Goal: Obtain resource: Download file/media

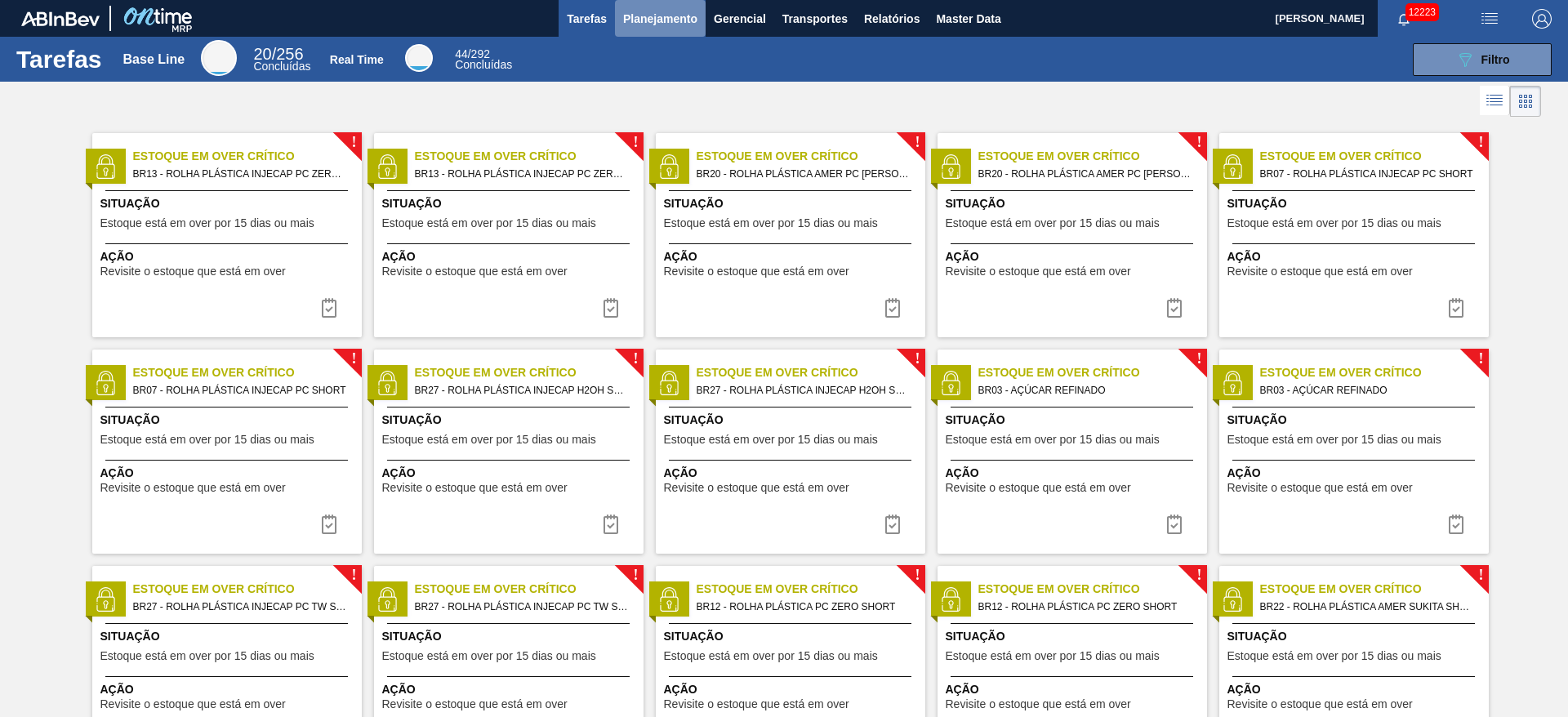
click at [654, 18] on span "Planejamento" at bounding box center [659, 19] width 74 height 20
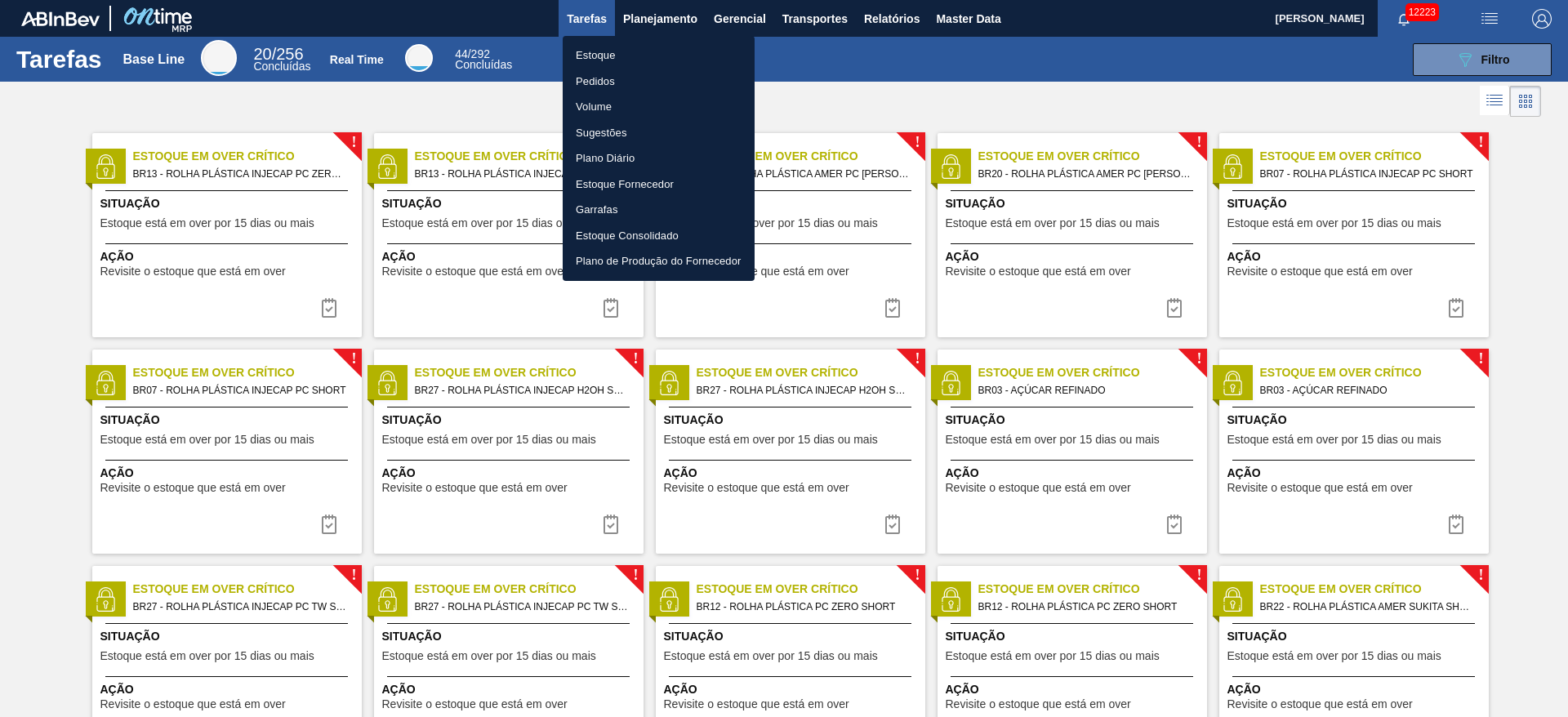
click at [668, 14] on div at bounding box center [784, 358] width 1568 height 717
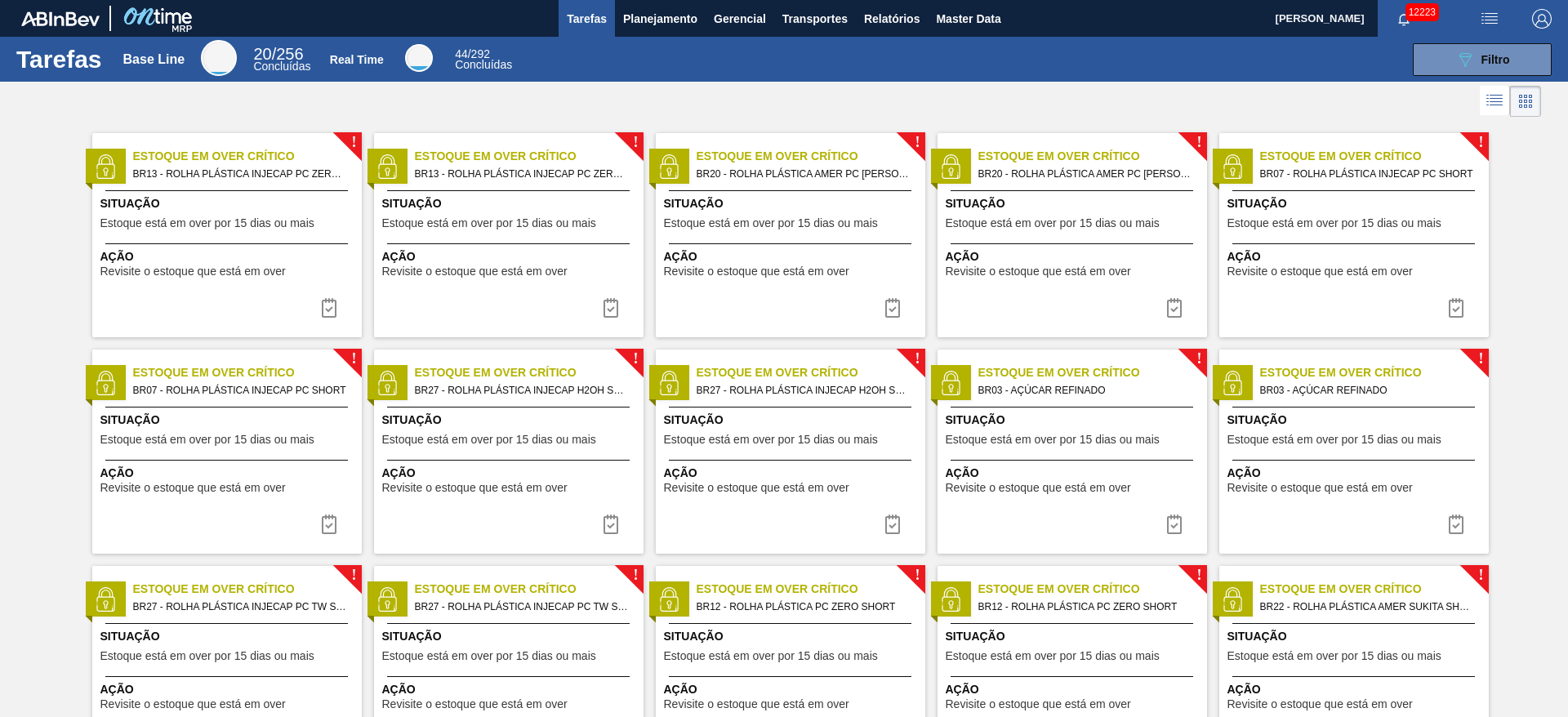
click at [668, 14] on div "Estoque Pedidos Volume Sugestões Plano Diário Estoque Fornecedor Garrafas Estoq…" at bounding box center [784, 358] width 1568 height 717
click at [668, 14] on span "Planejamento" at bounding box center [659, 19] width 74 height 20
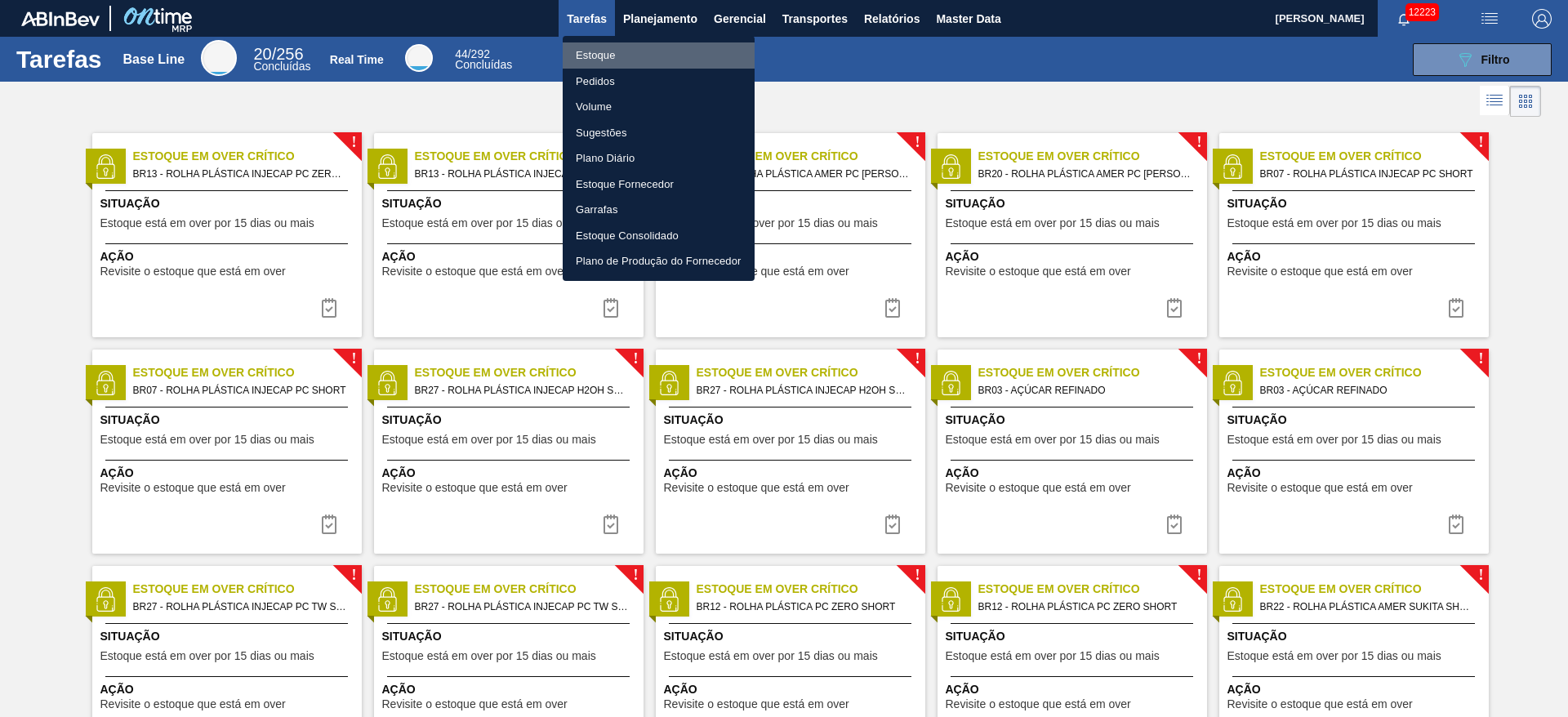
click at [651, 57] on li "Estoque" at bounding box center [658, 55] width 192 height 26
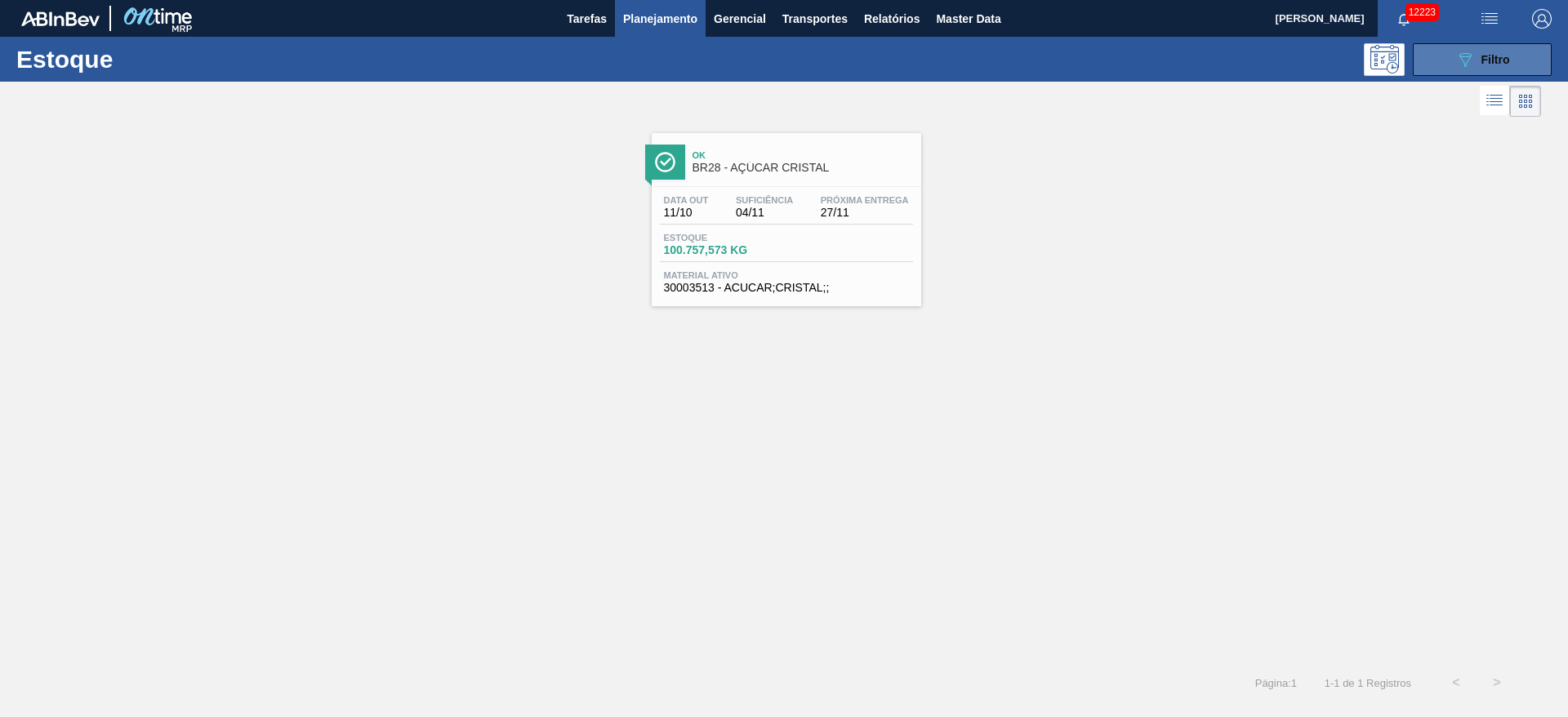
click at [1045, 68] on button "089F7B8B-B2A5-4AFE-B5C0-19BA573D28AC Filtro" at bounding box center [1482, 59] width 138 height 33
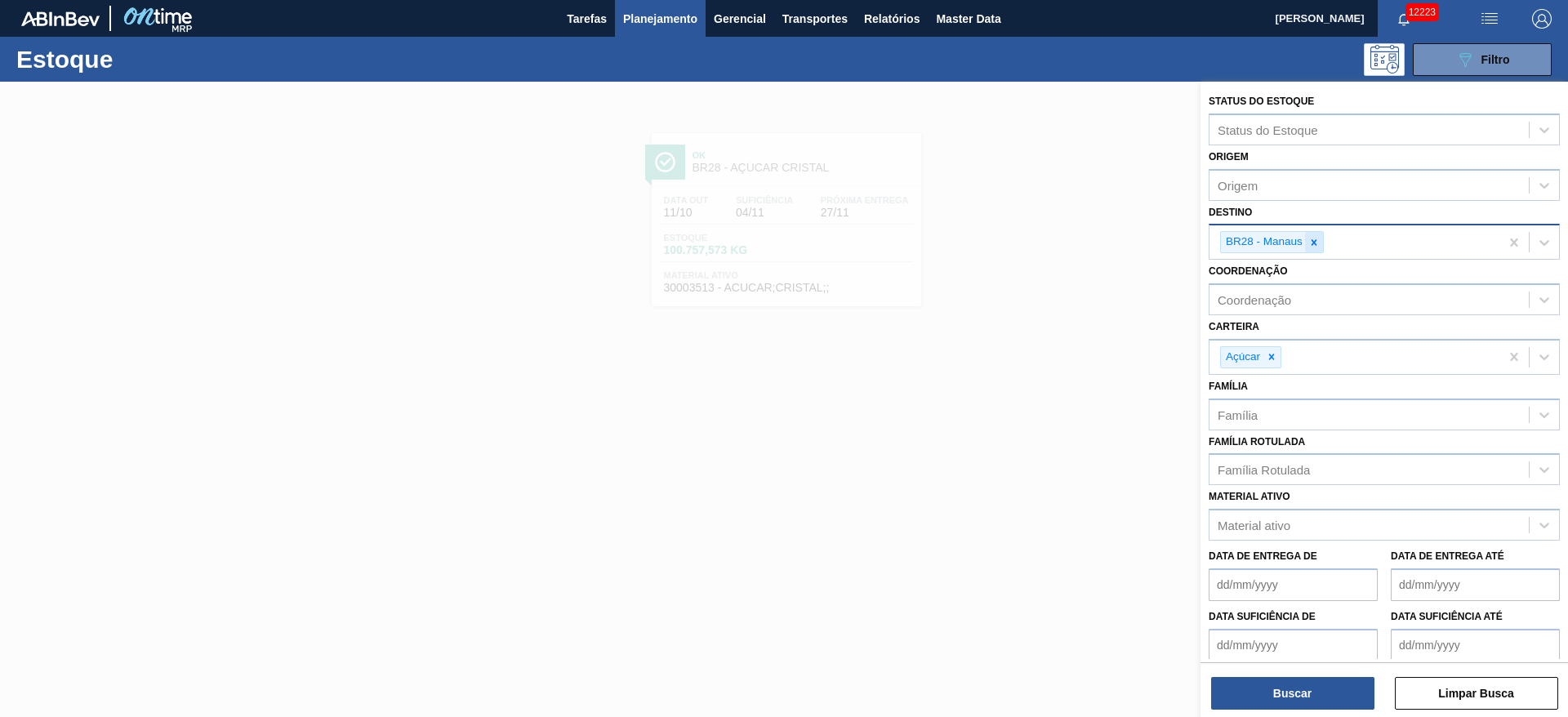
click at [1045, 244] on icon at bounding box center [1314, 243] width 12 height 12
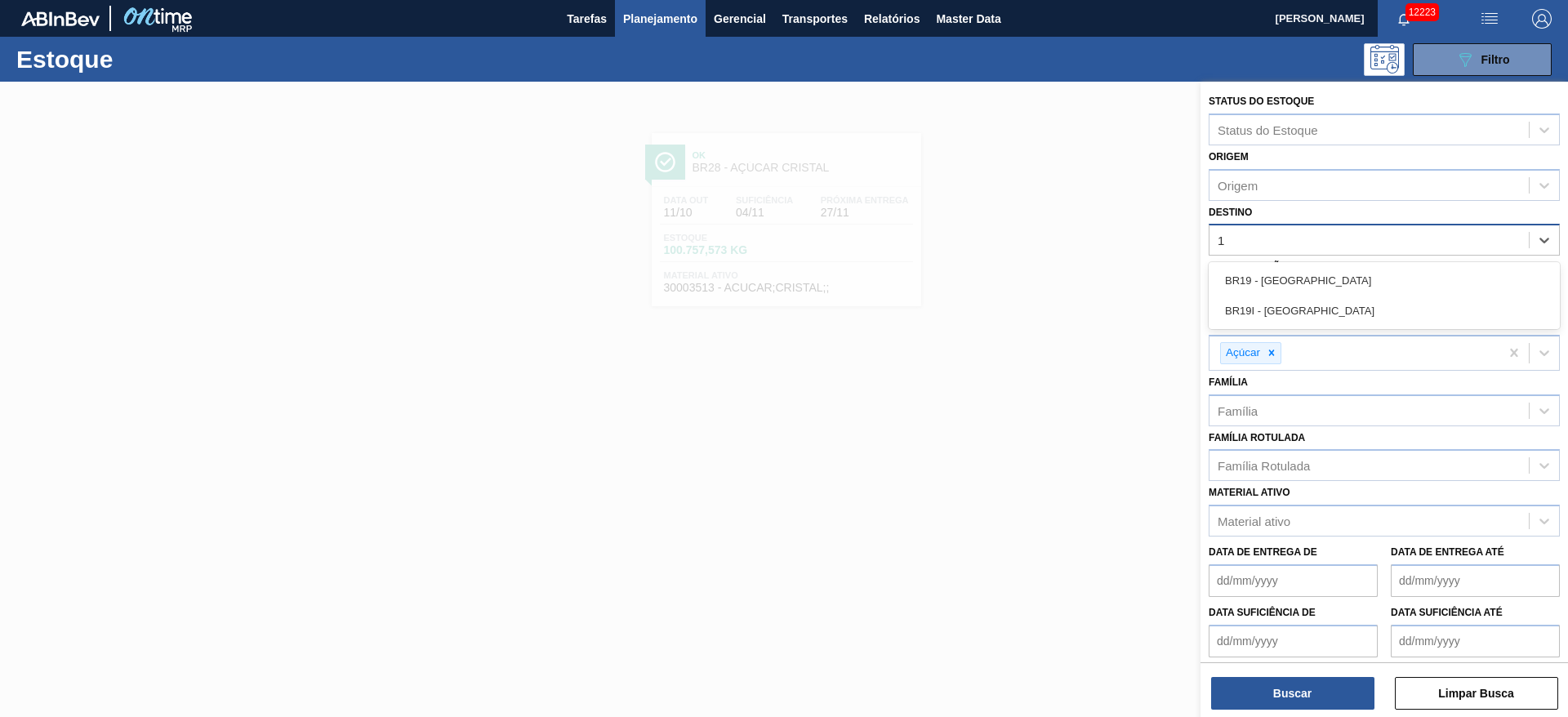
type input "19"
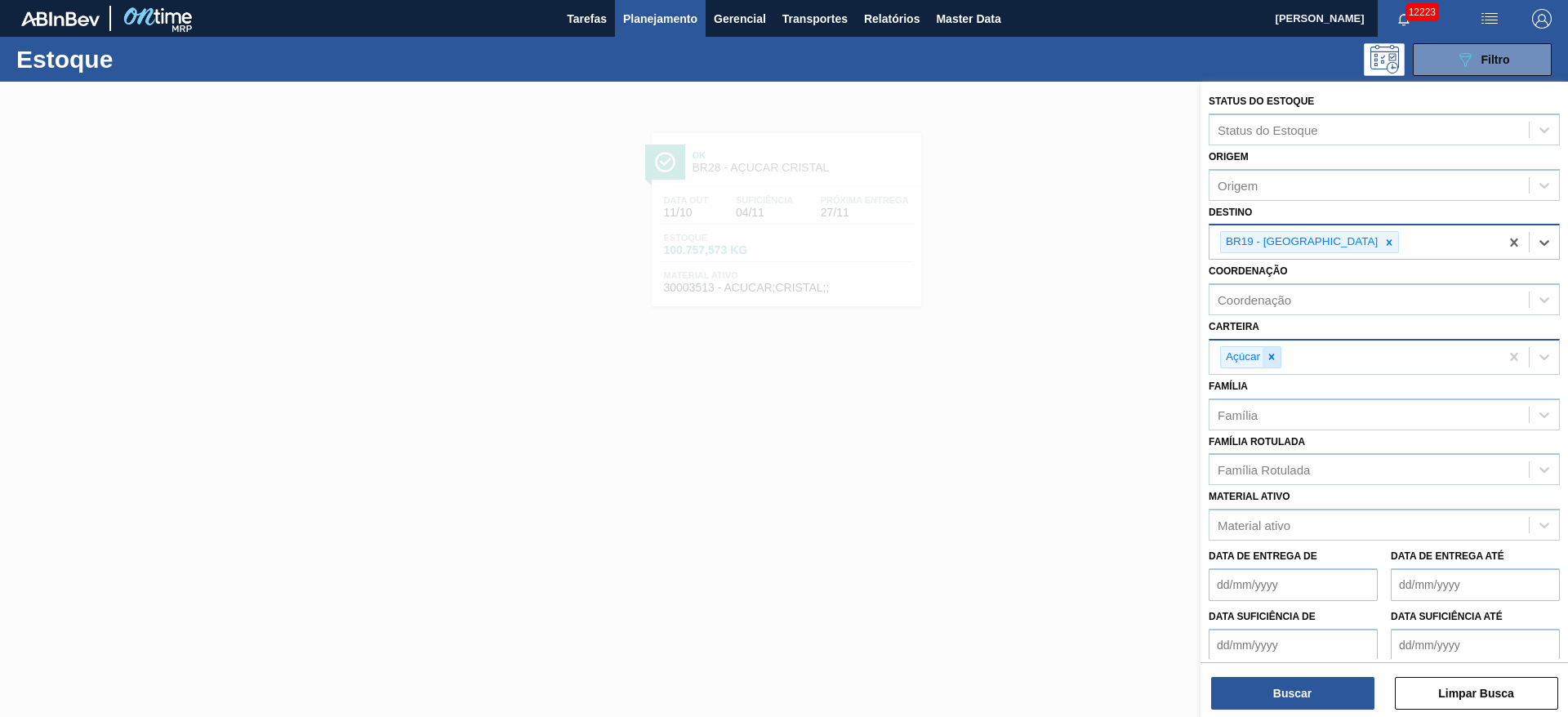
click at [1045, 355] on div at bounding box center [1271, 357] width 18 height 21
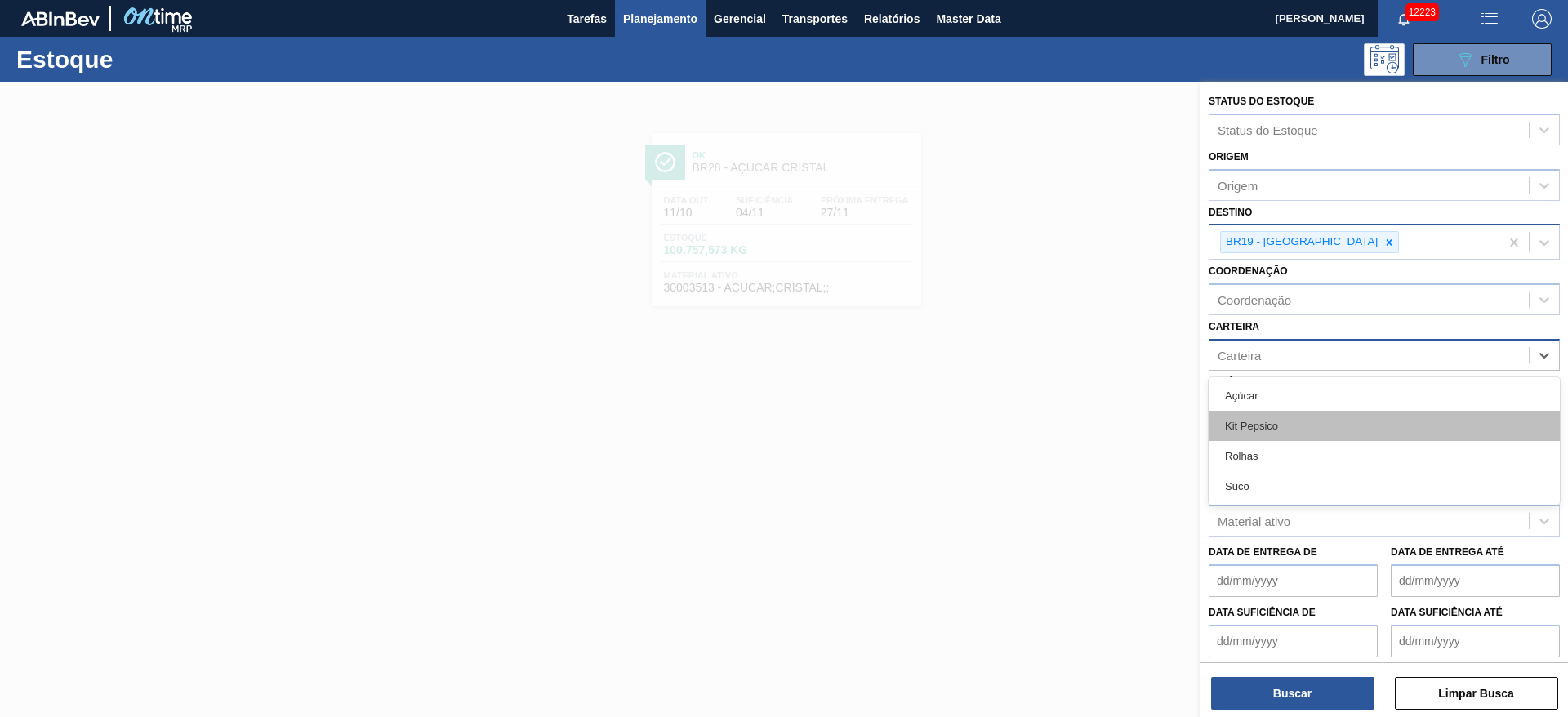
drag, startPoint x: 1265, startPoint y: 355, endPoint x: 1267, endPoint y: 434, distance: 79.0
click at [1045, 371] on div "option Açúcar, deselected. option Kit Pepsico focused, 2 of 4. 4 results availa…" at bounding box center [1384, 355] width 351 height 32
click at [1045, 434] on div "Kit Pepsico" at bounding box center [1384, 426] width 351 height 31
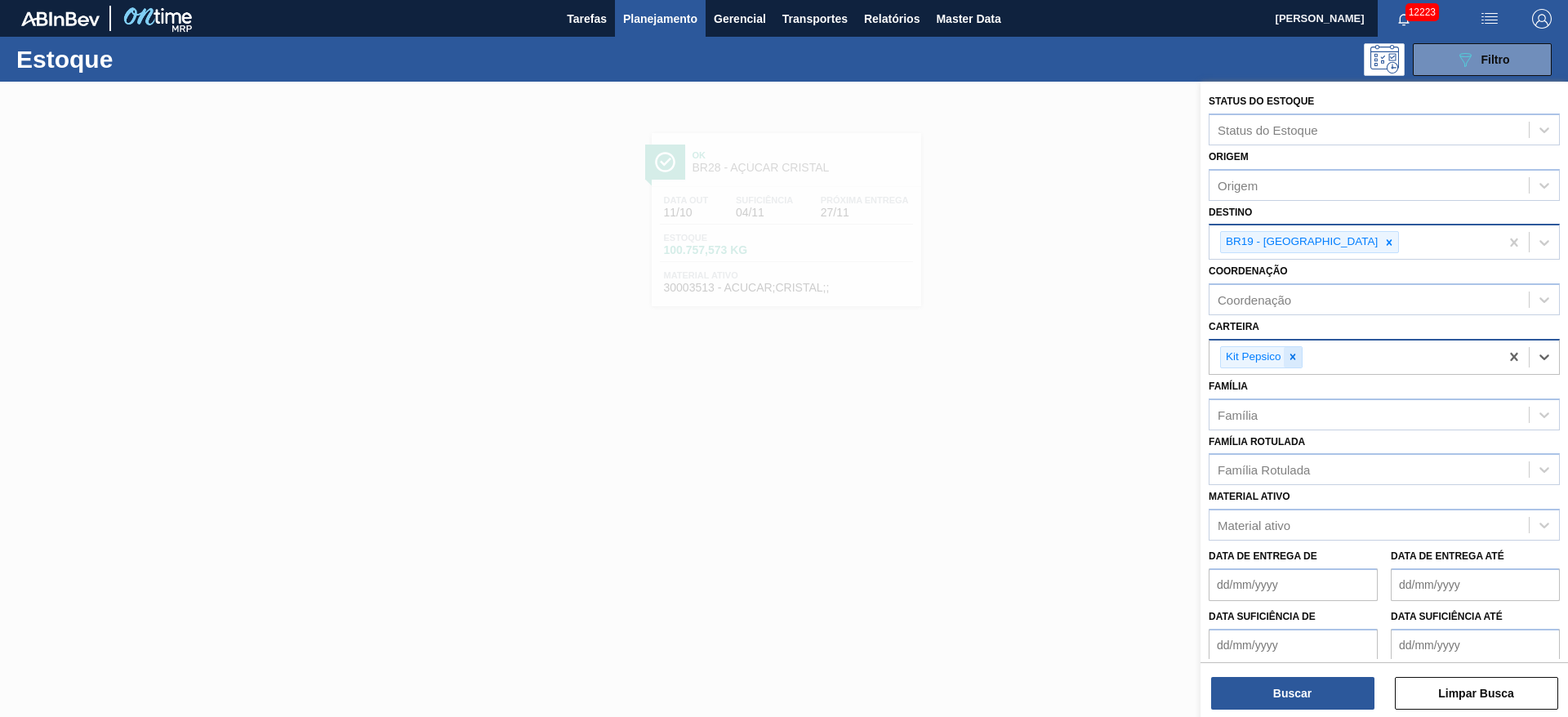
click at [1045, 353] on icon at bounding box center [1293, 357] width 12 height 12
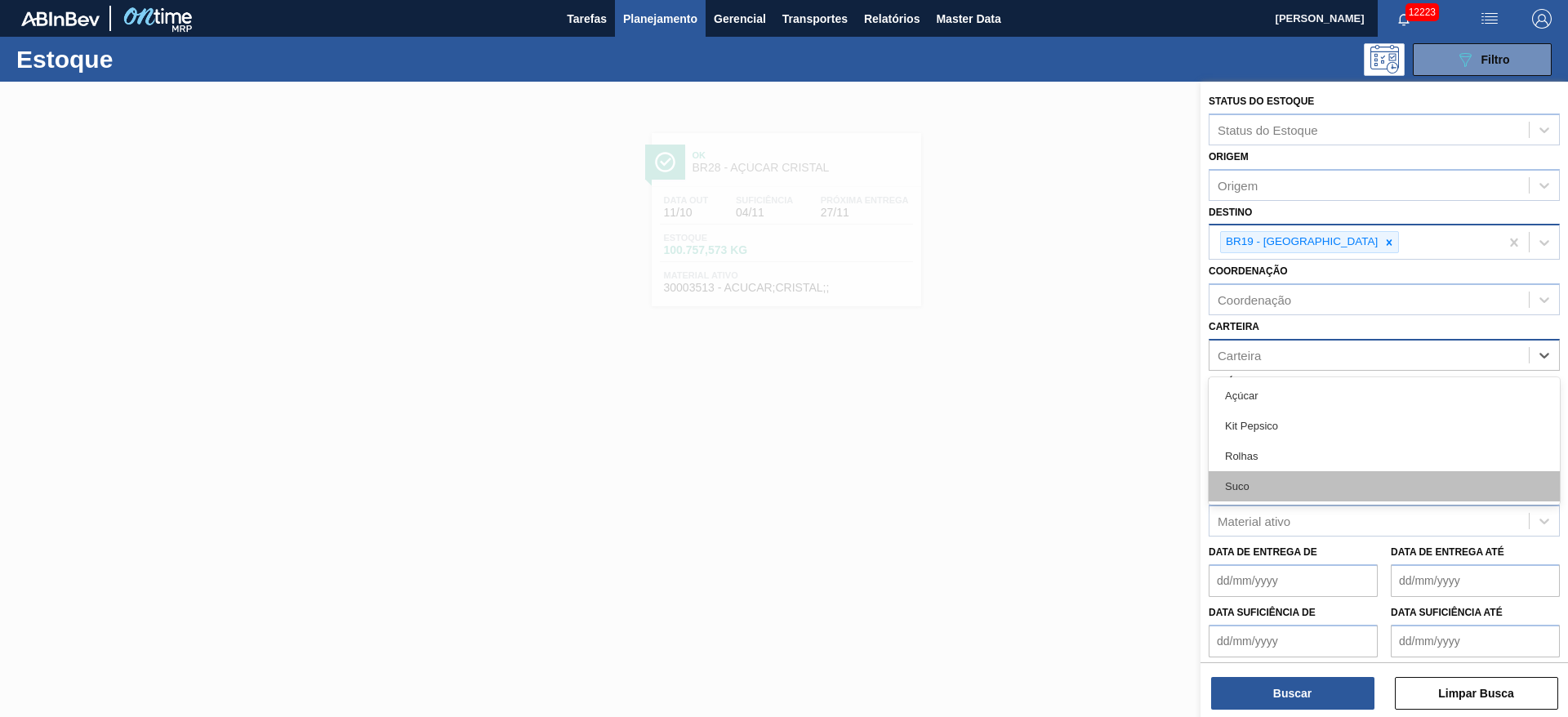
drag, startPoint x: 1298, startPoint y: 353, endPoint x: 1290, endPoint y: 481, distance: 128.2
click at [1045, 371] on div "option Kit Pepsico, deselected. option Suco focused, 4 of 4. 4 results availabl…" at bounding box center [1384, 355] width 351 height 32
click at [1045, 477] on div "Suco" at bounding box center [1384, 487] width 351 height 31
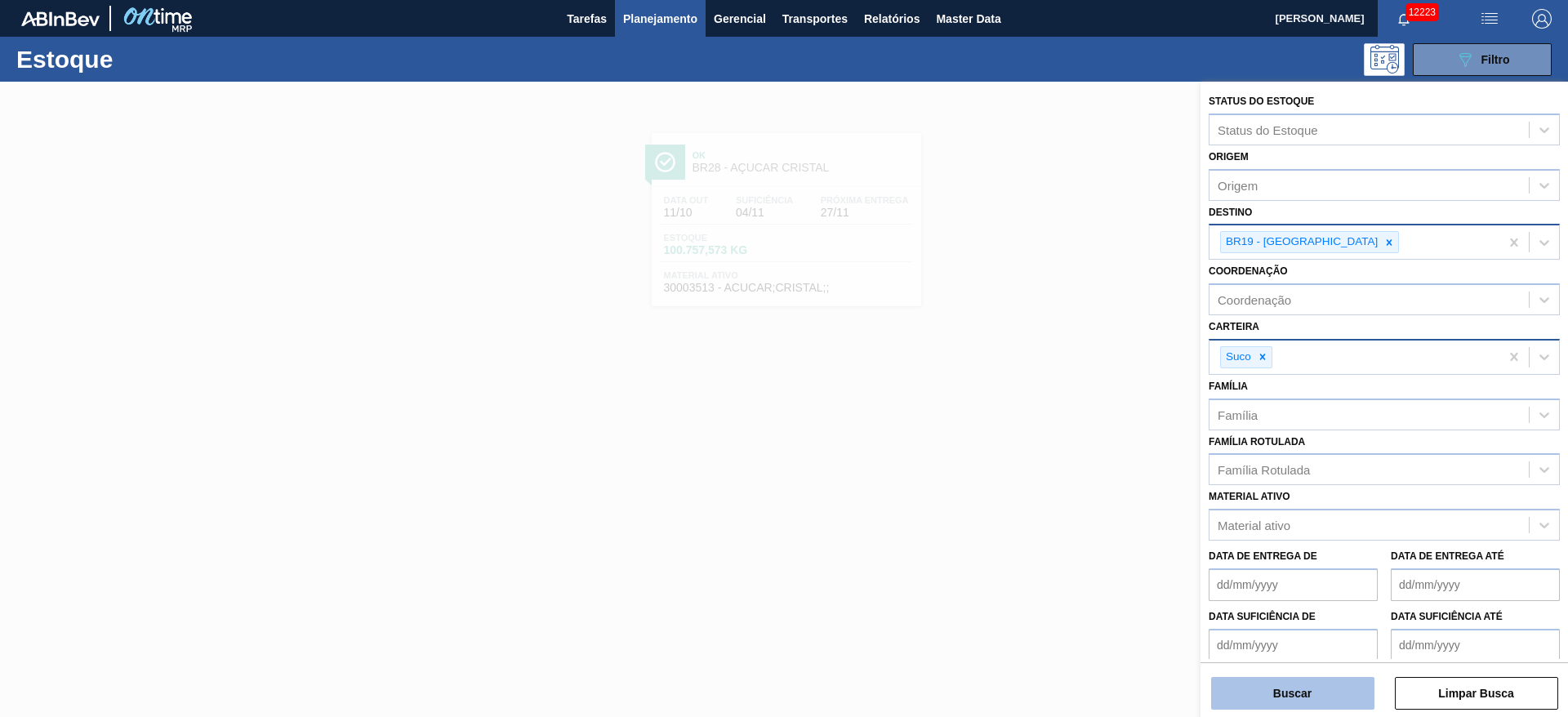
click at [1045, 477] on button "Buscar" at bounding box center [1292, 693] width 163 height 33
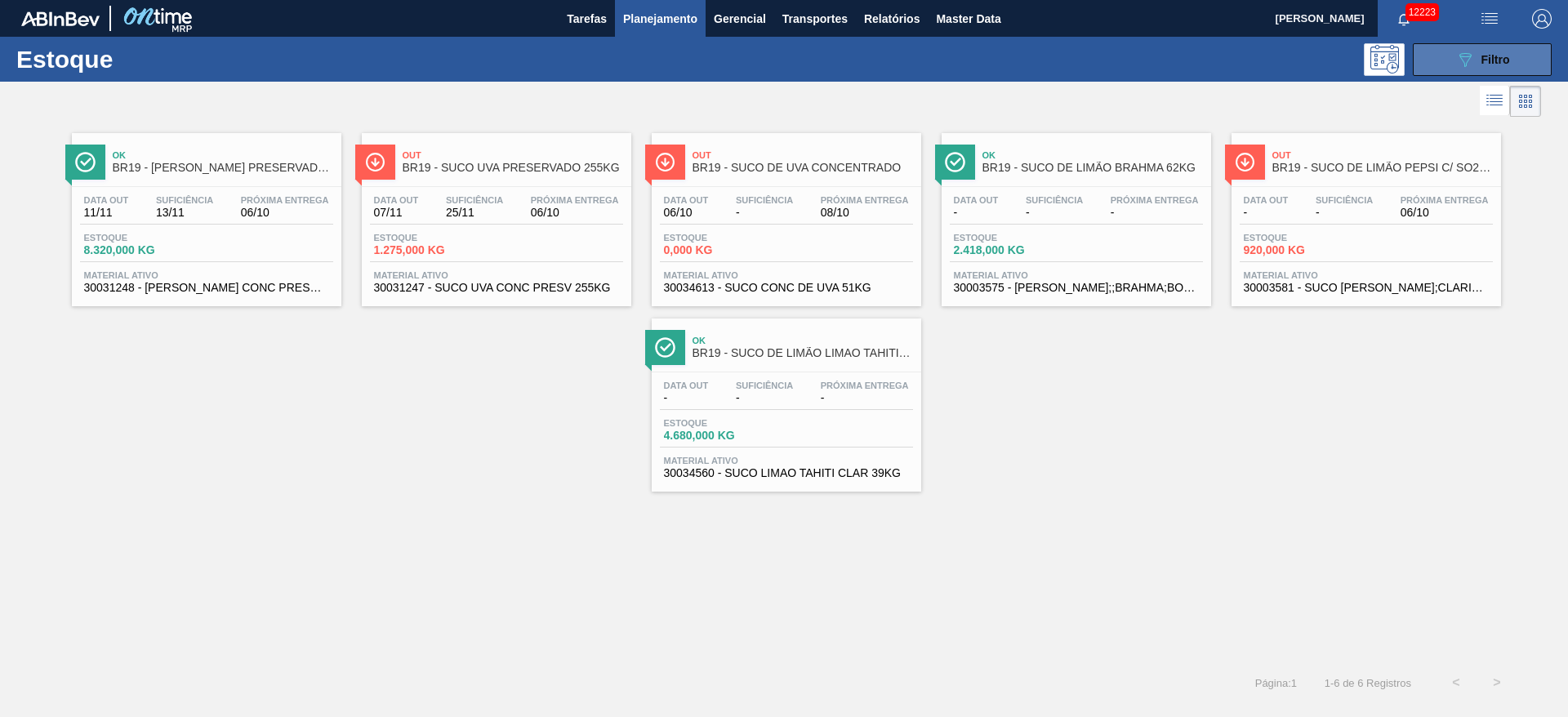
click at [1045, 56] on span "Filtro" at bounding box center [1495, 59] width 29 height 13
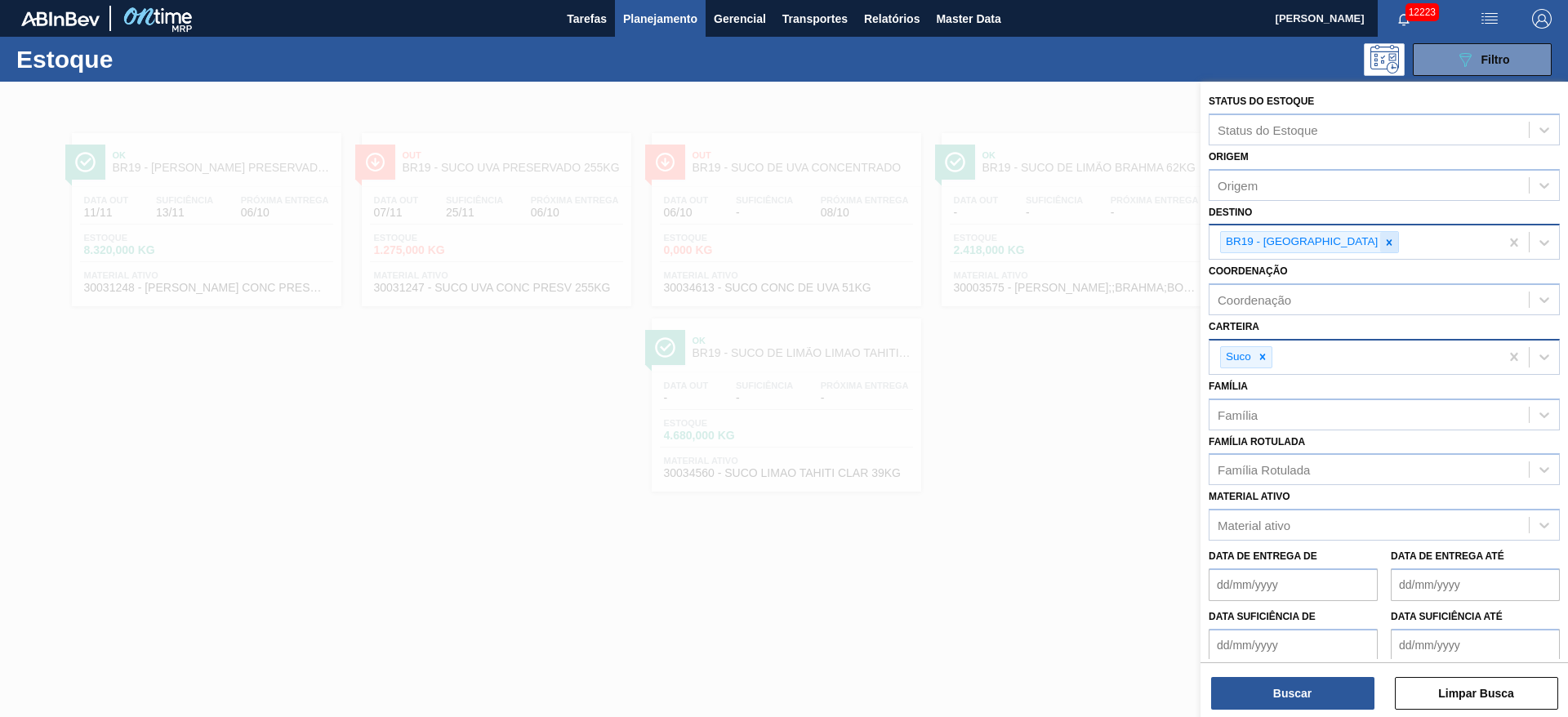
click at [1045, 238] on icon at bounding box center [1389, 243] width 12 height 12
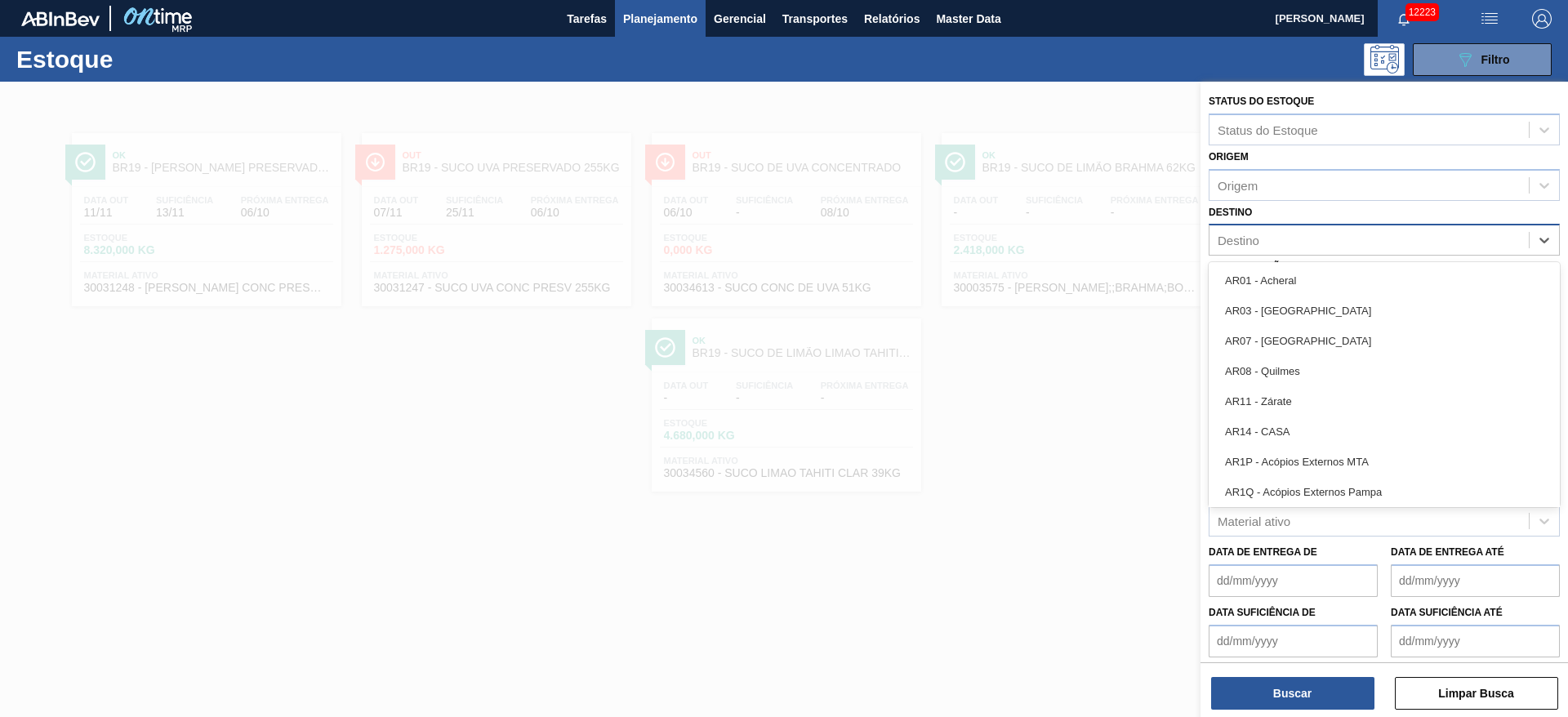
click at [1045, 238] on div "Destino" at bounding box center [1368, 240] width 319 height 24
click at [883, 29] on button "Relatórios" at bounding box center [892, 18] width 72 height 37
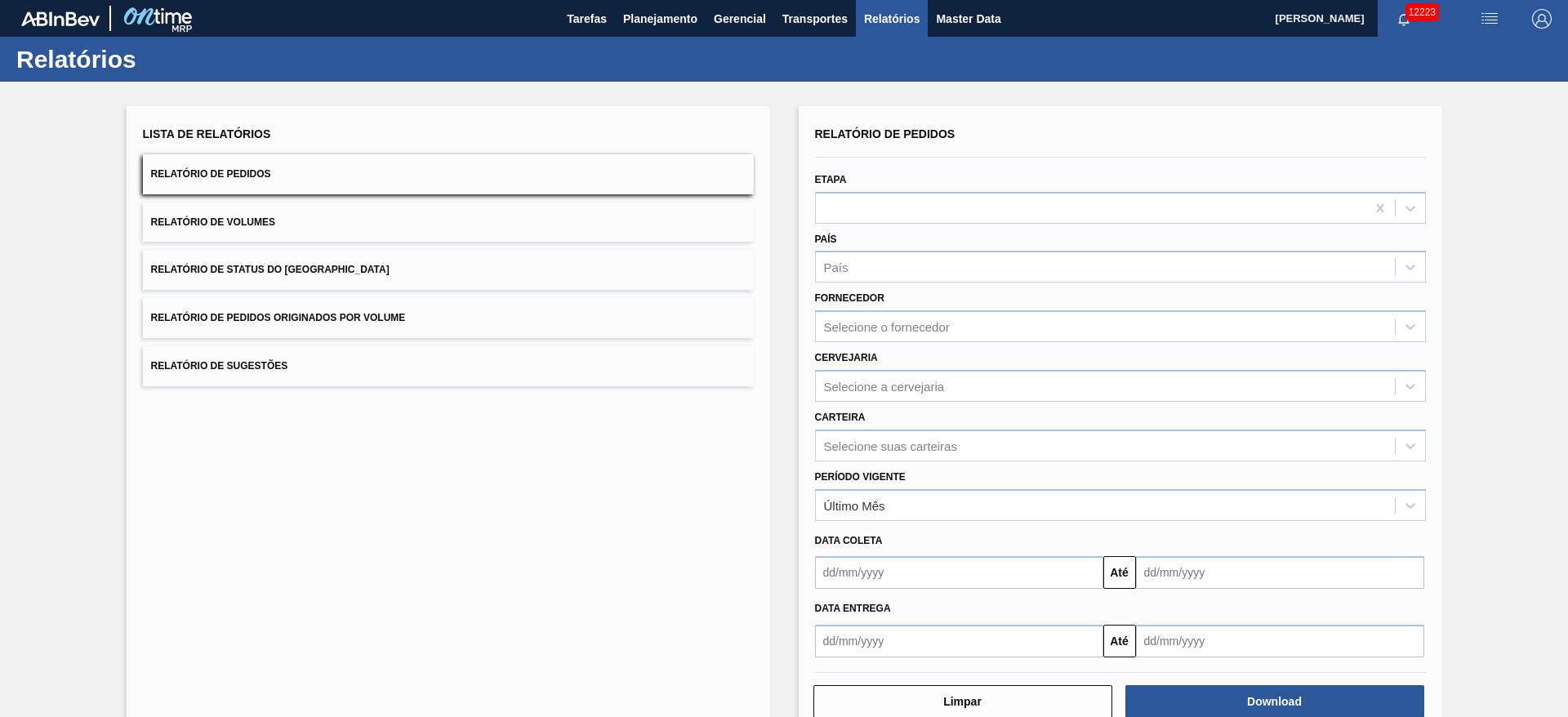
click at [691, 262] on button "Relatório de Status do Estoque" at bounding box center [449, 270] width 611 height 40
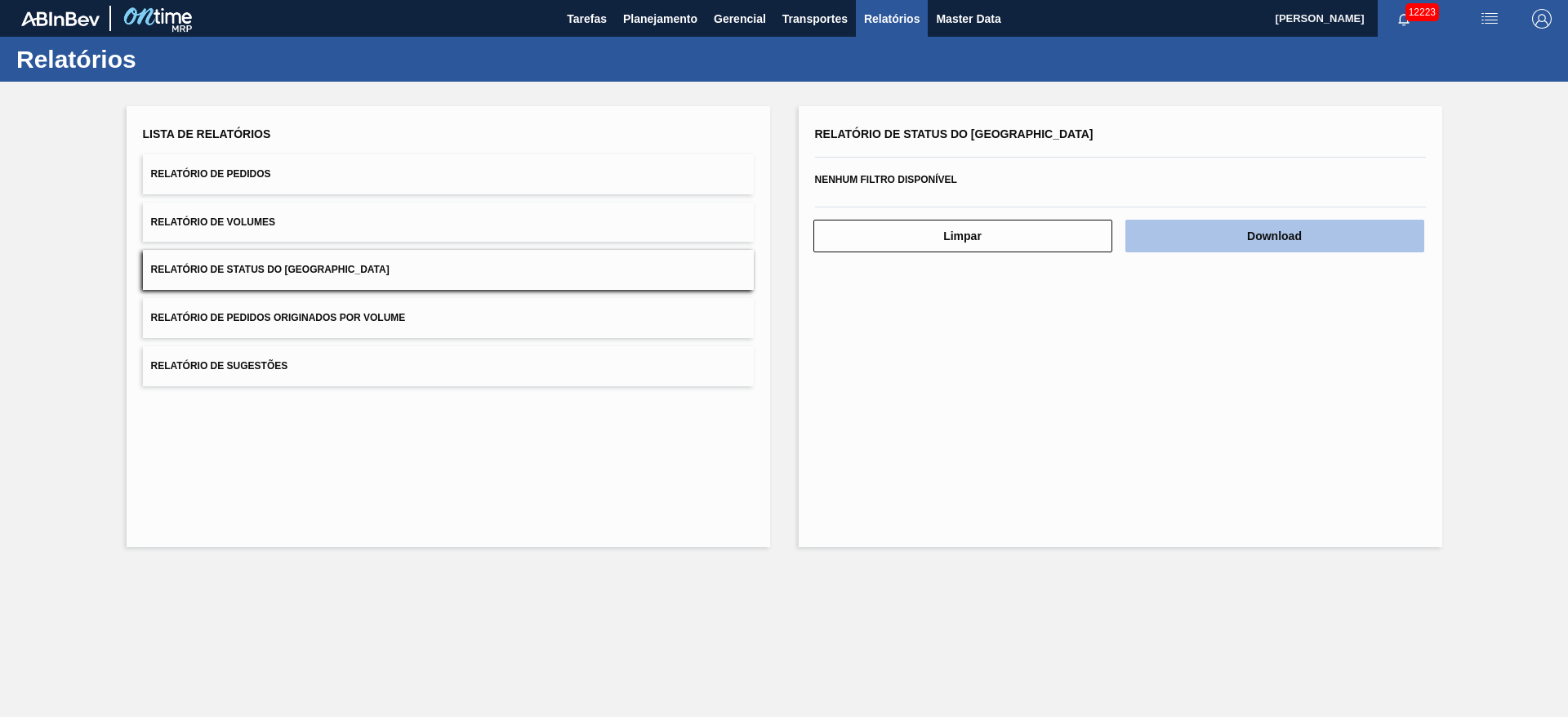
click at [1045, 247] on button "Download" at bounding box center [1274, 235] width 299 height 33
click at [775, 246] on div "Lista de Relatórios Relatório de Pedidos Relatório de Volumes Relatório de Stat…" at bounding box center [784, 325] width 1568 height 487
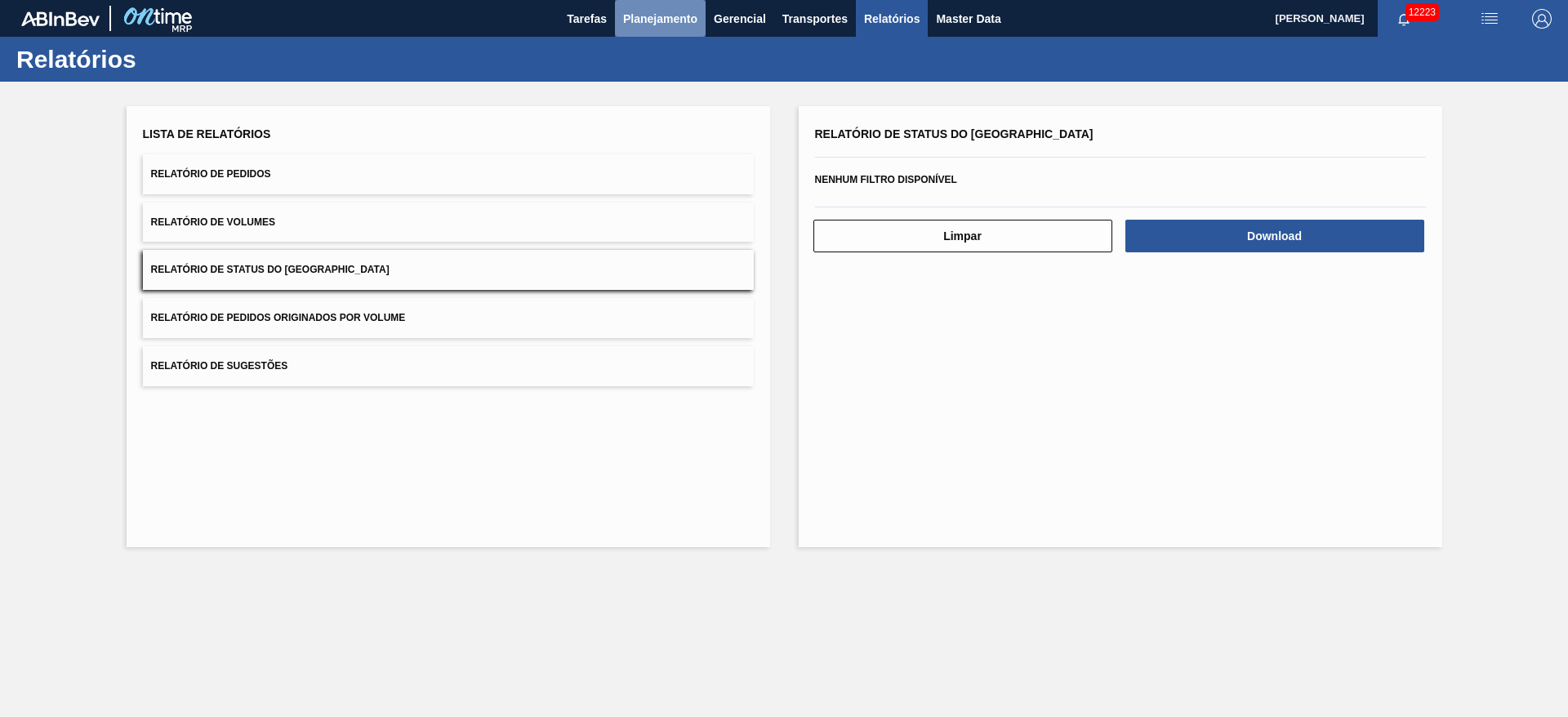
click at [664, 7] on button "Planejamento" at bounding box center [660, 18] width 91 height 37
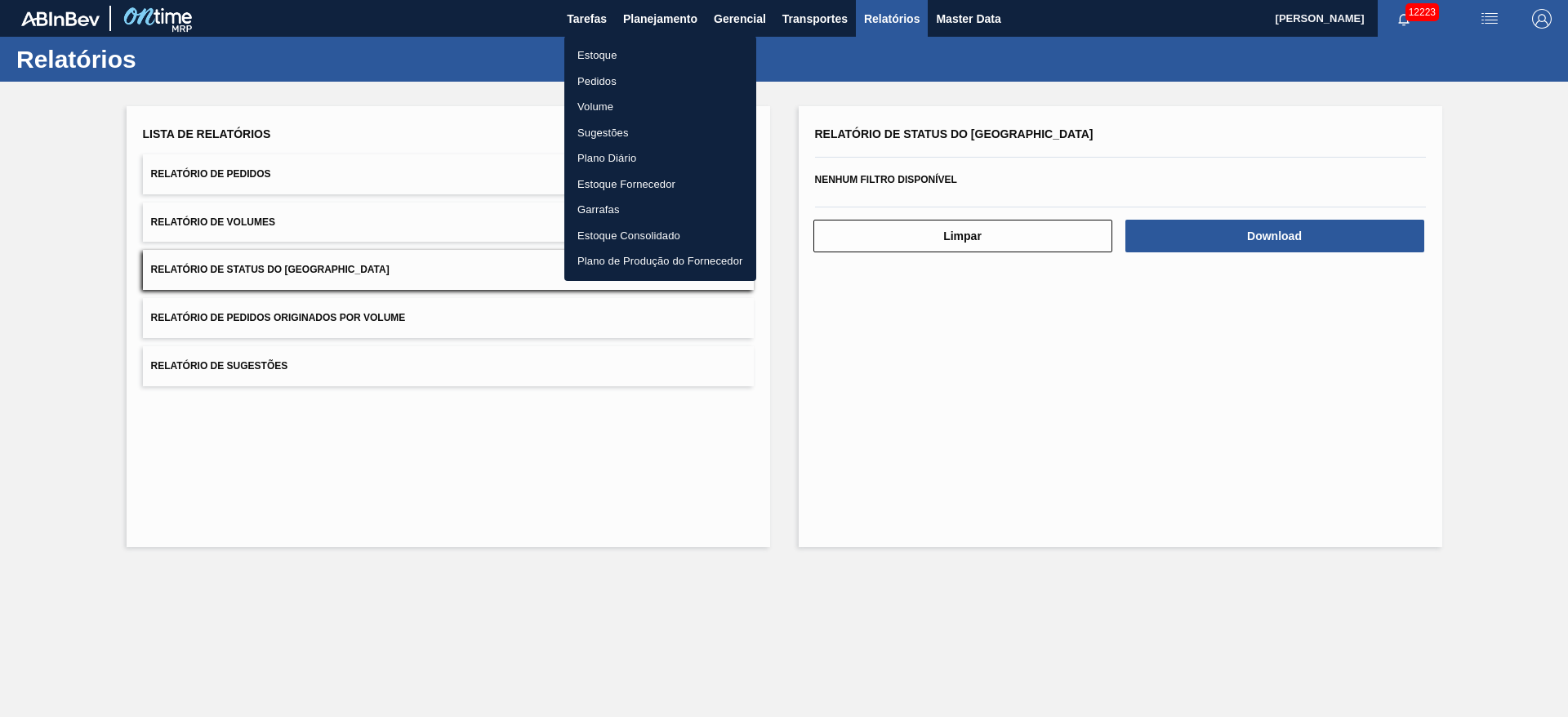
click at [505, 116] on div at bounding box center [784, 358] width 1568 height 717
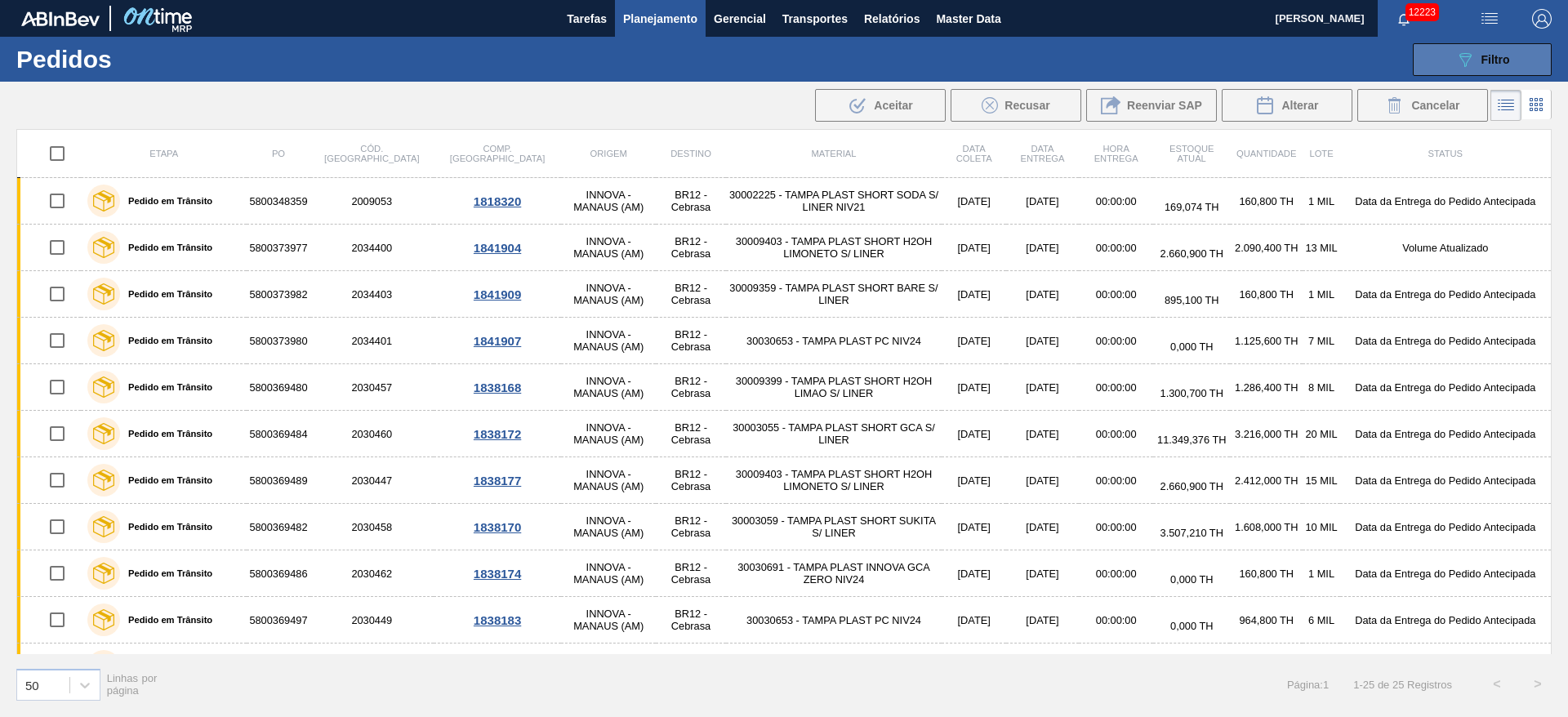
click at [1442, 63] on button "089F7B8B-B2A5-4AFE-B5C0-19BA573D28AC Filtro" at bounding box center [1482, 59] width 138 height 33
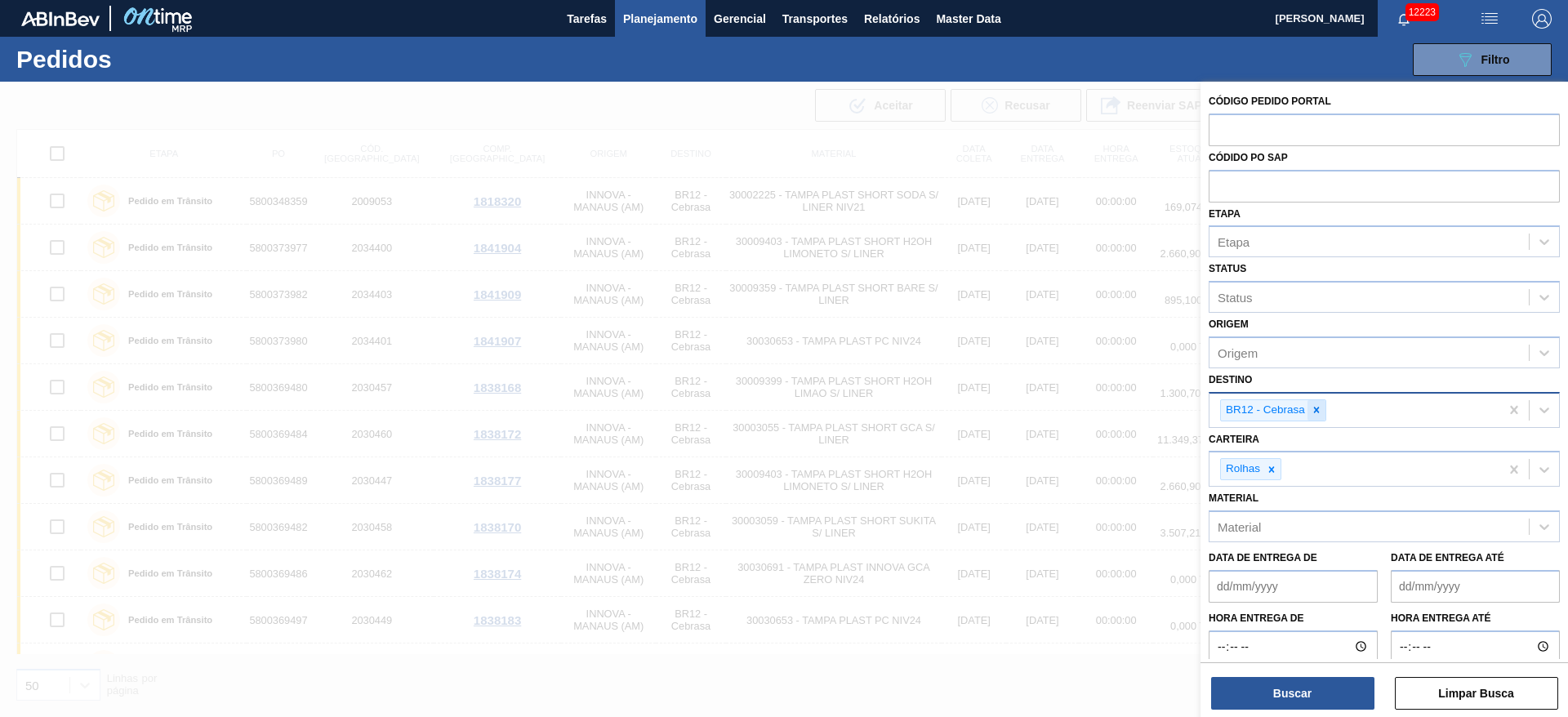
click at [1312, 411] on icon at bounding box center [1317, 410] width 12 height 12
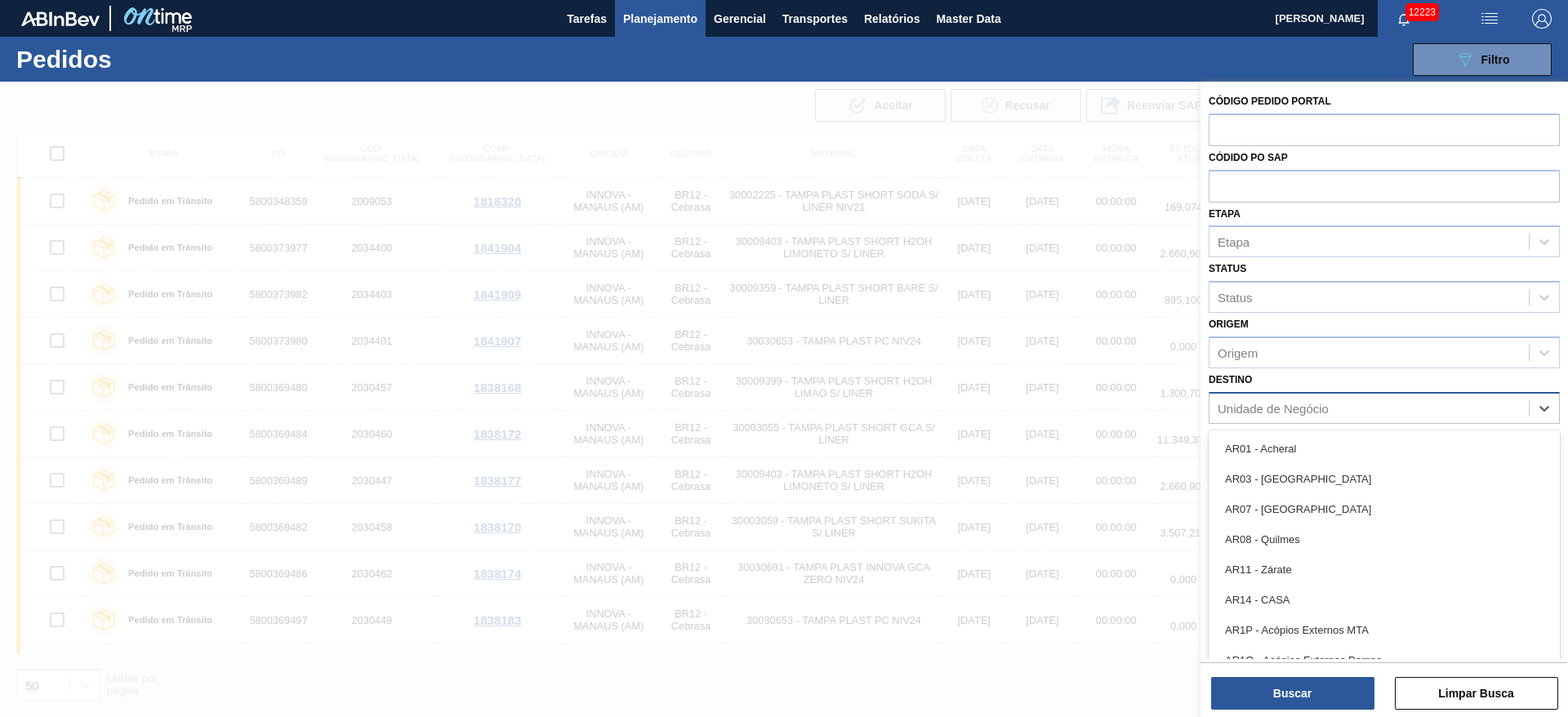
click at [1312, 411] on div "Unidade de Negócio" at bounding box center [1273, 408] width 111 height 14
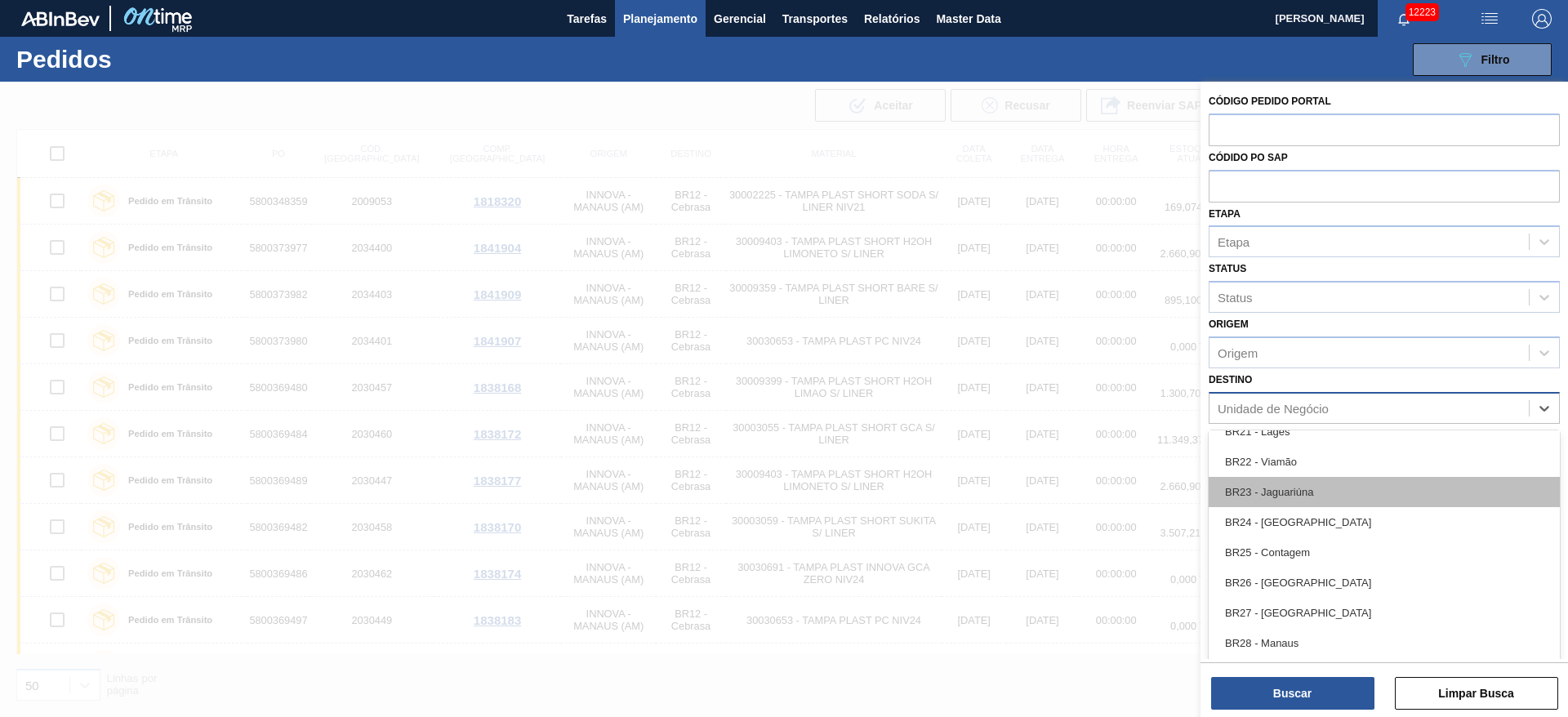
click at [1306, 494] on div "BR23 - Jaguariúna" at bounding box center [1384, 492] width 351 height 31
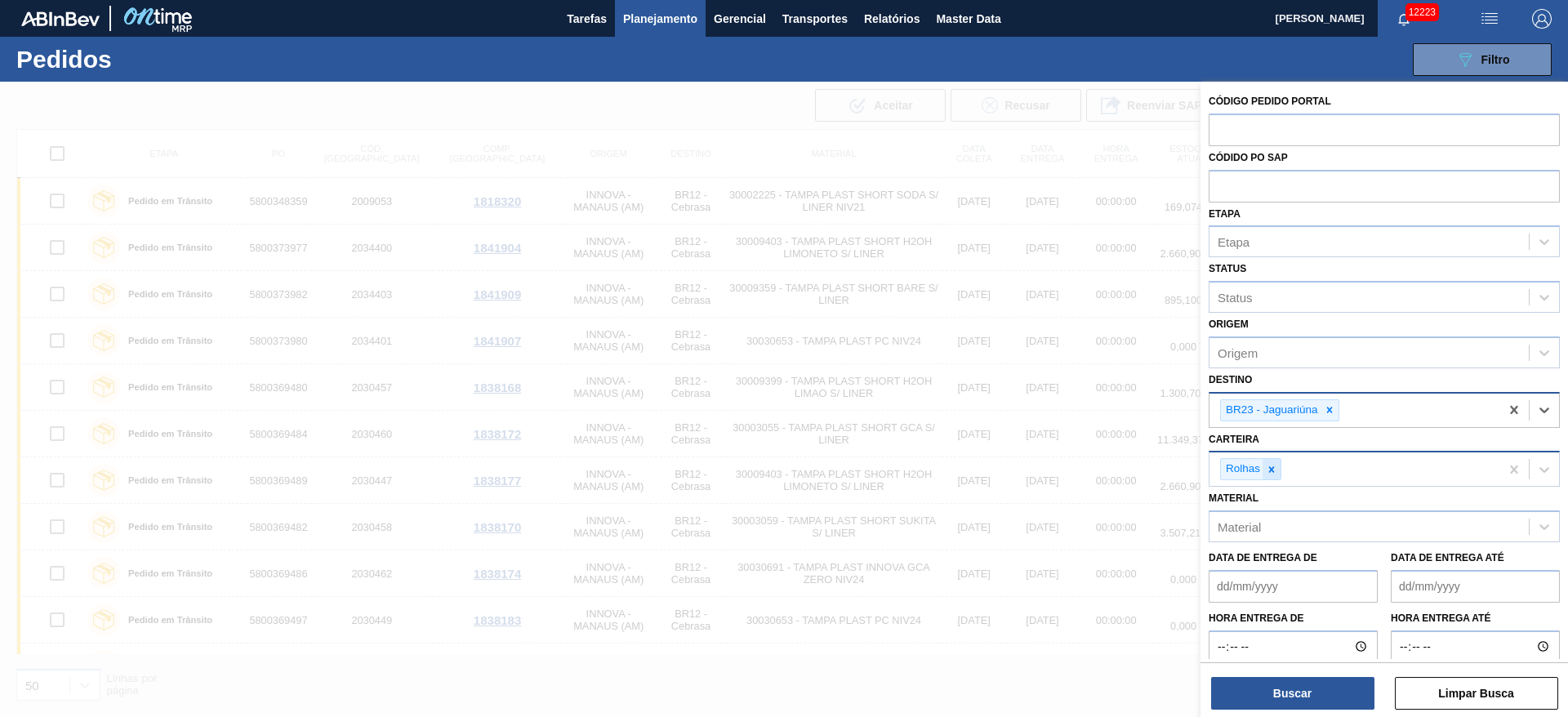
click at [1276, 478] on div at bounding box center [1271, 469] width 18 height 21
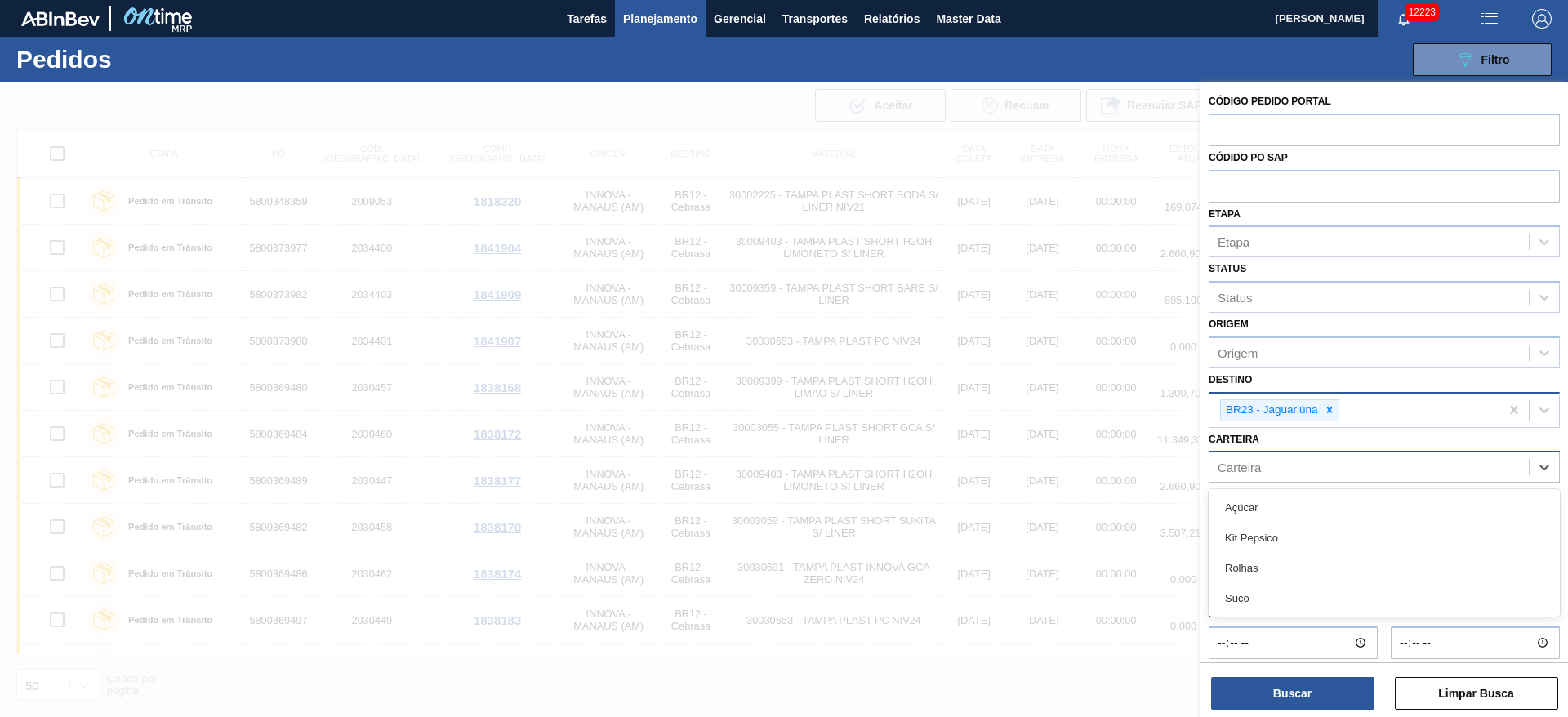
click at [1276, 478] on div "Carteira" at bounding box center [1368, 468] width 319 height 24
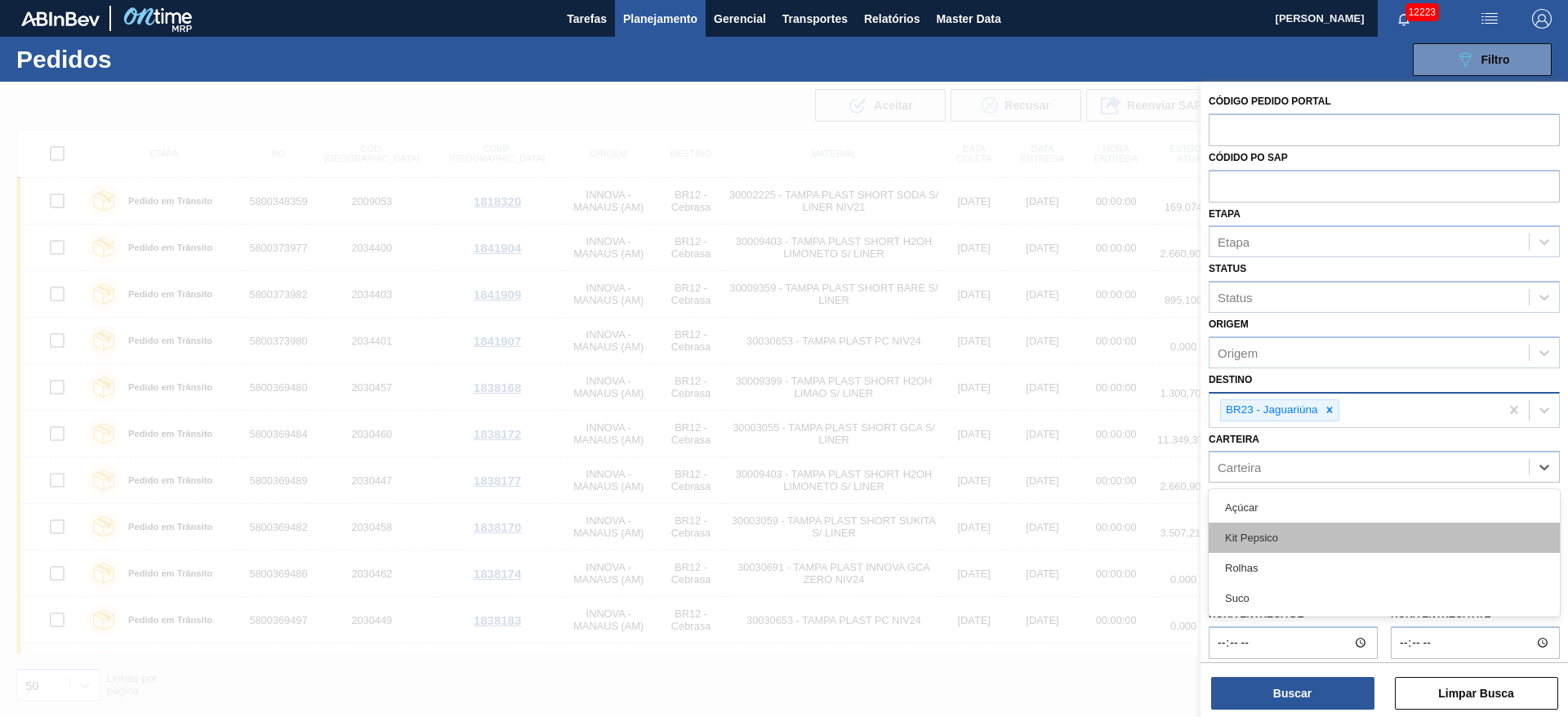
click at [1278, 533] on div "Kit Pepsico" at bounding box center [1384, 538] width 351 height 31
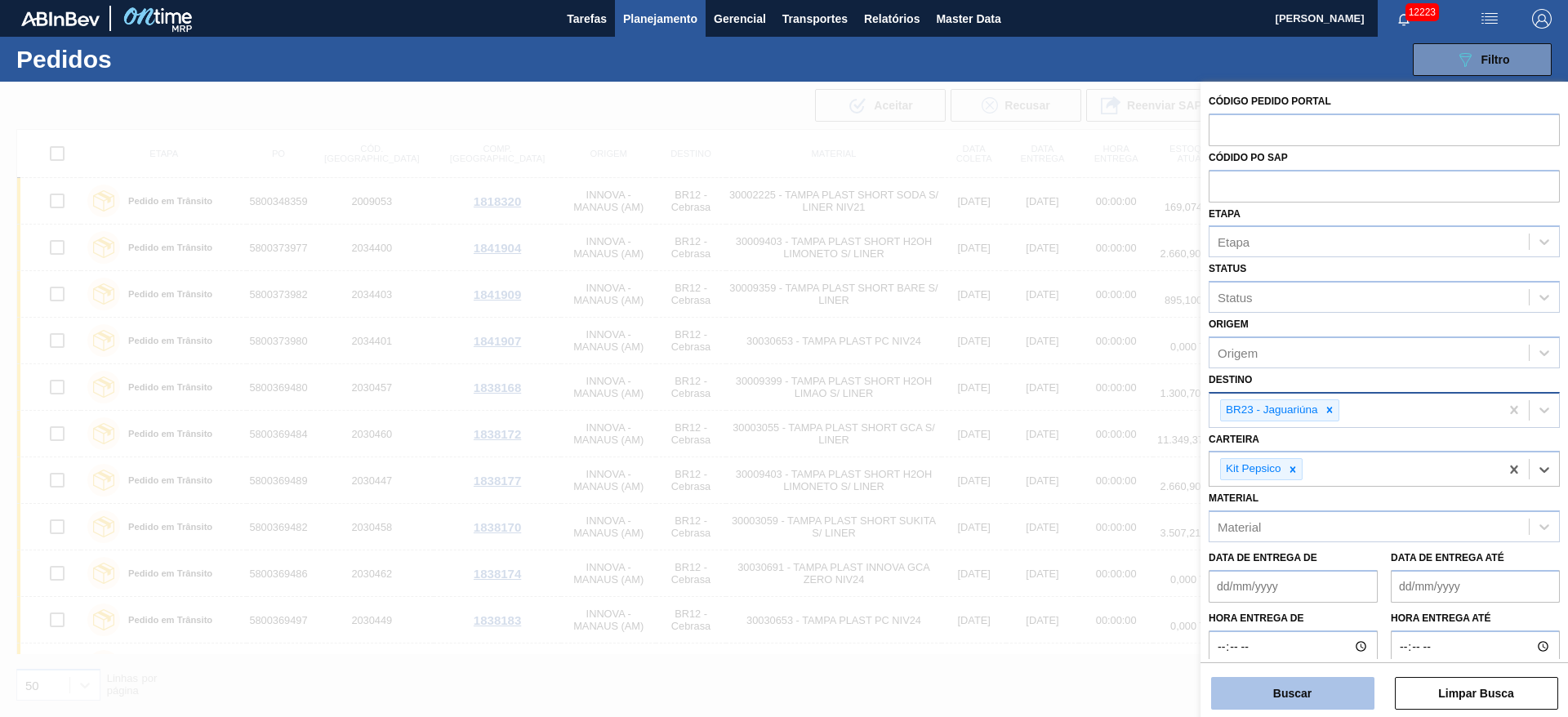
click at [1283, 692] on button "Buscar" at bounding box center [1292, 693] width 163 height 33
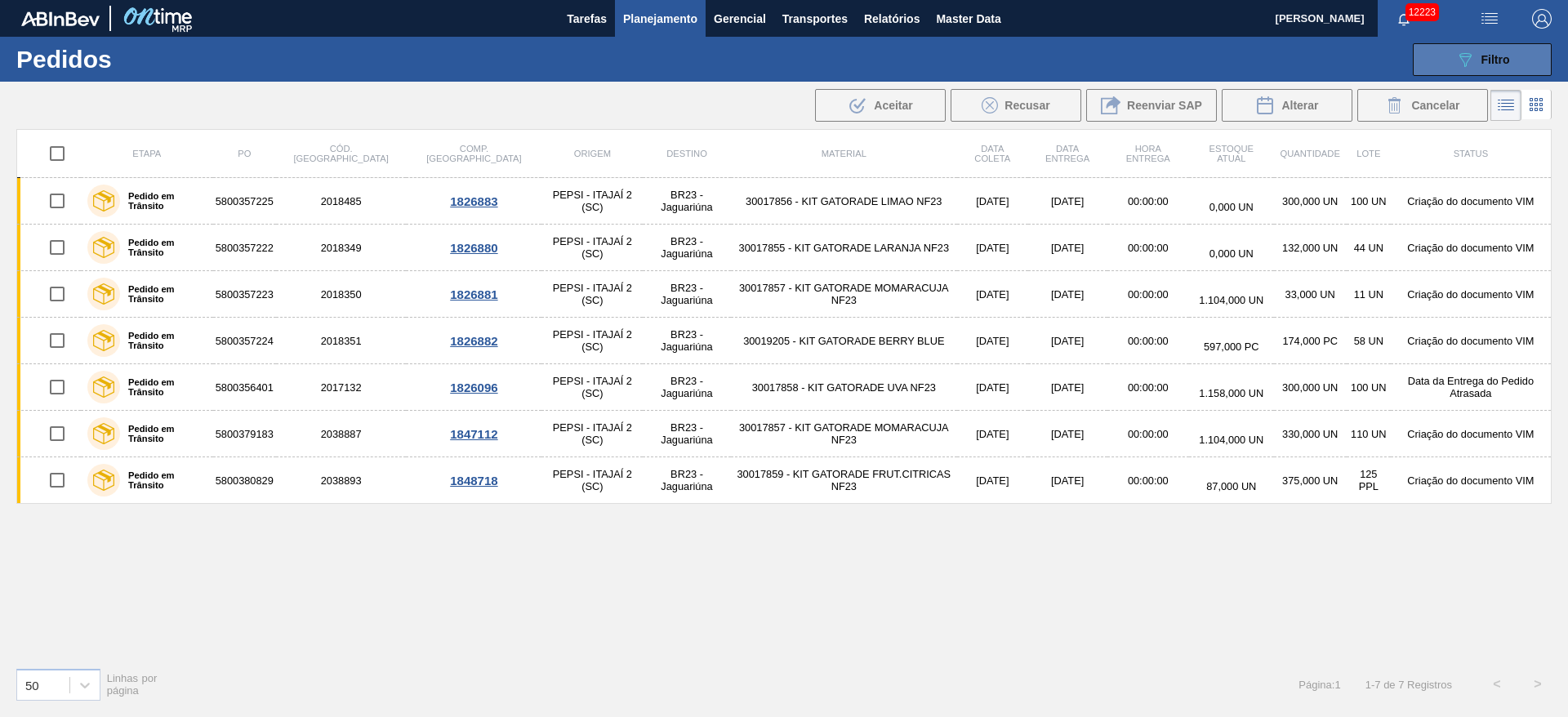
click at [1480, 51] on div "089F7B8B-B2A5-4AFE-B5C0-19BA573D28AC Filtro" at bounding box center [1482, 59] width 54 height 20
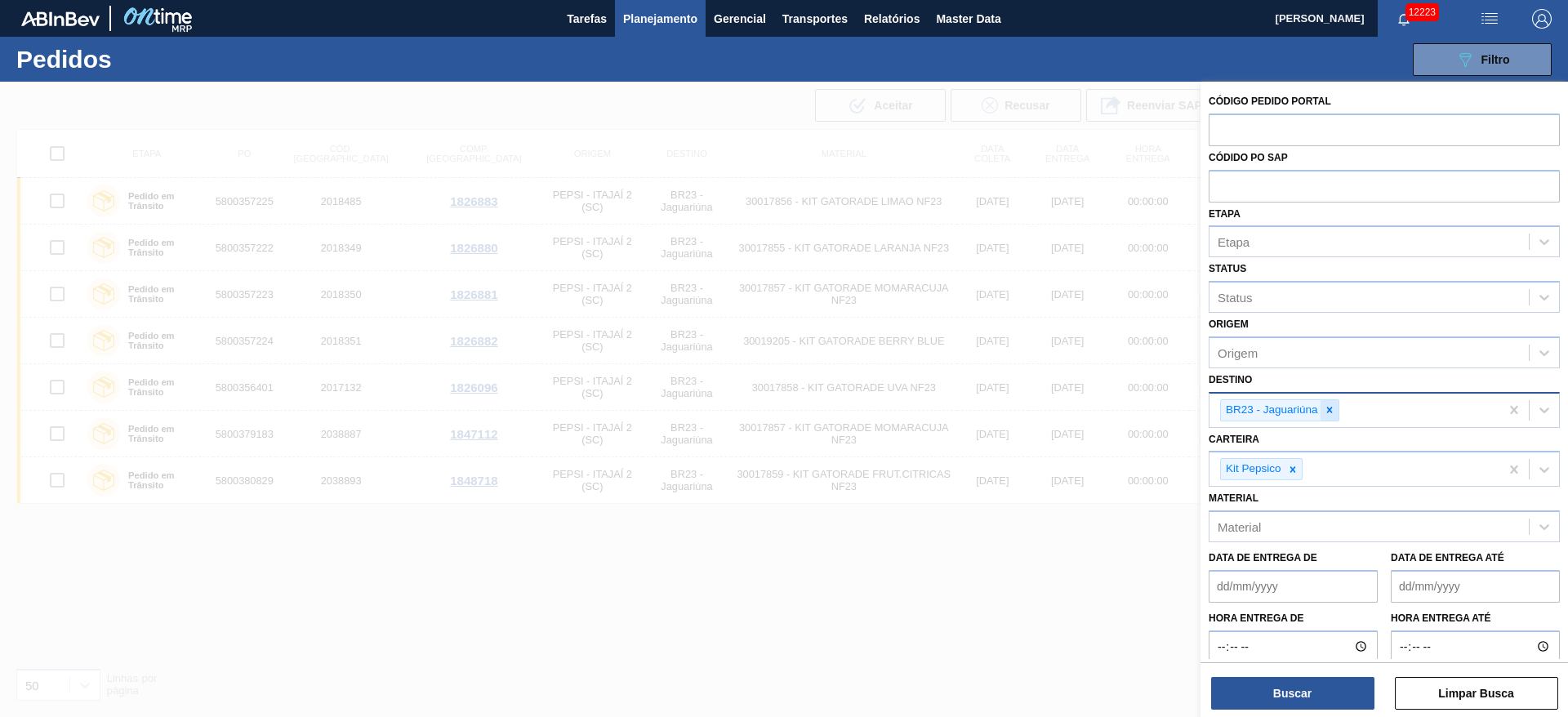
click at [1332, 408] on icon at bounding box center [1330, 410] width 12 height 12
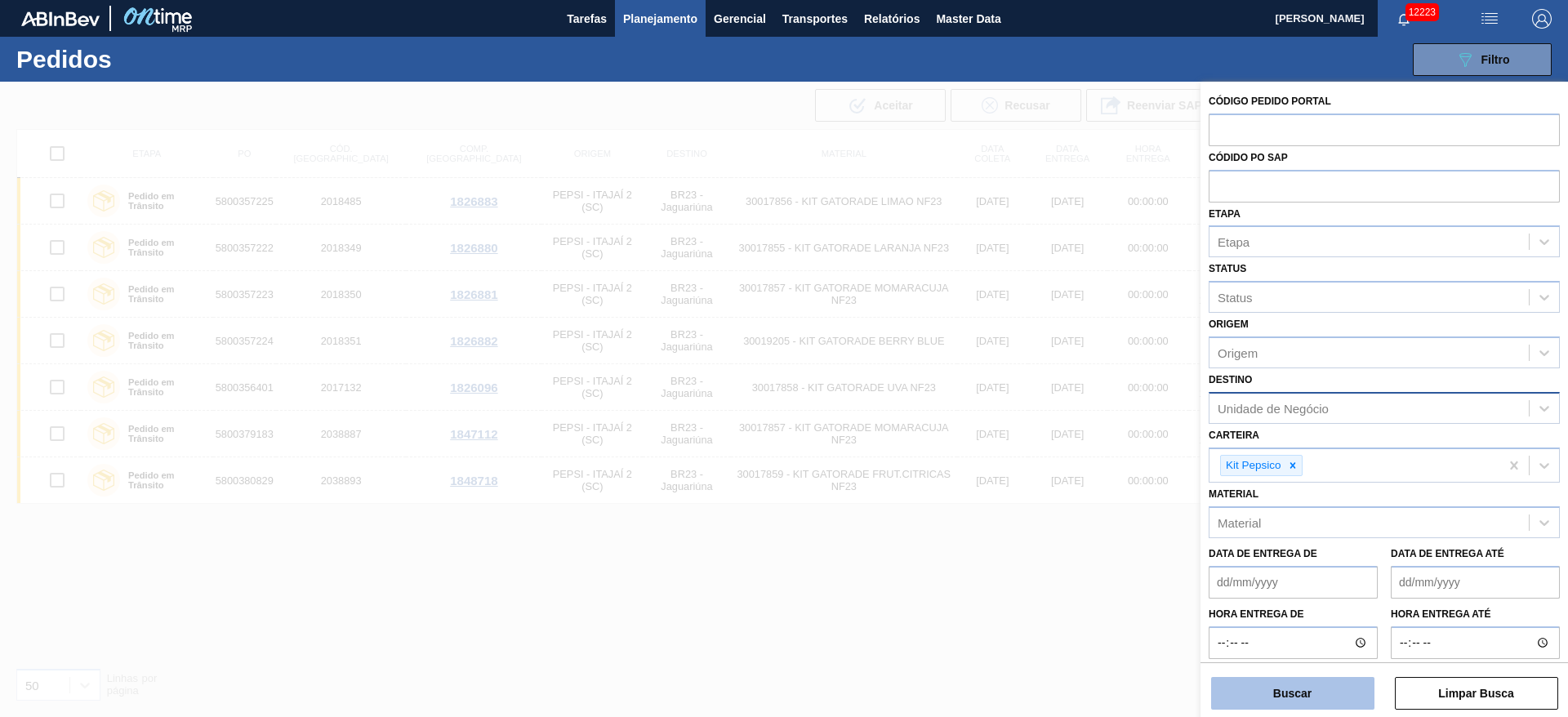
click at [1293, 695] on button "Buscar" at bounding box center [1292, 693] width 163 height 33
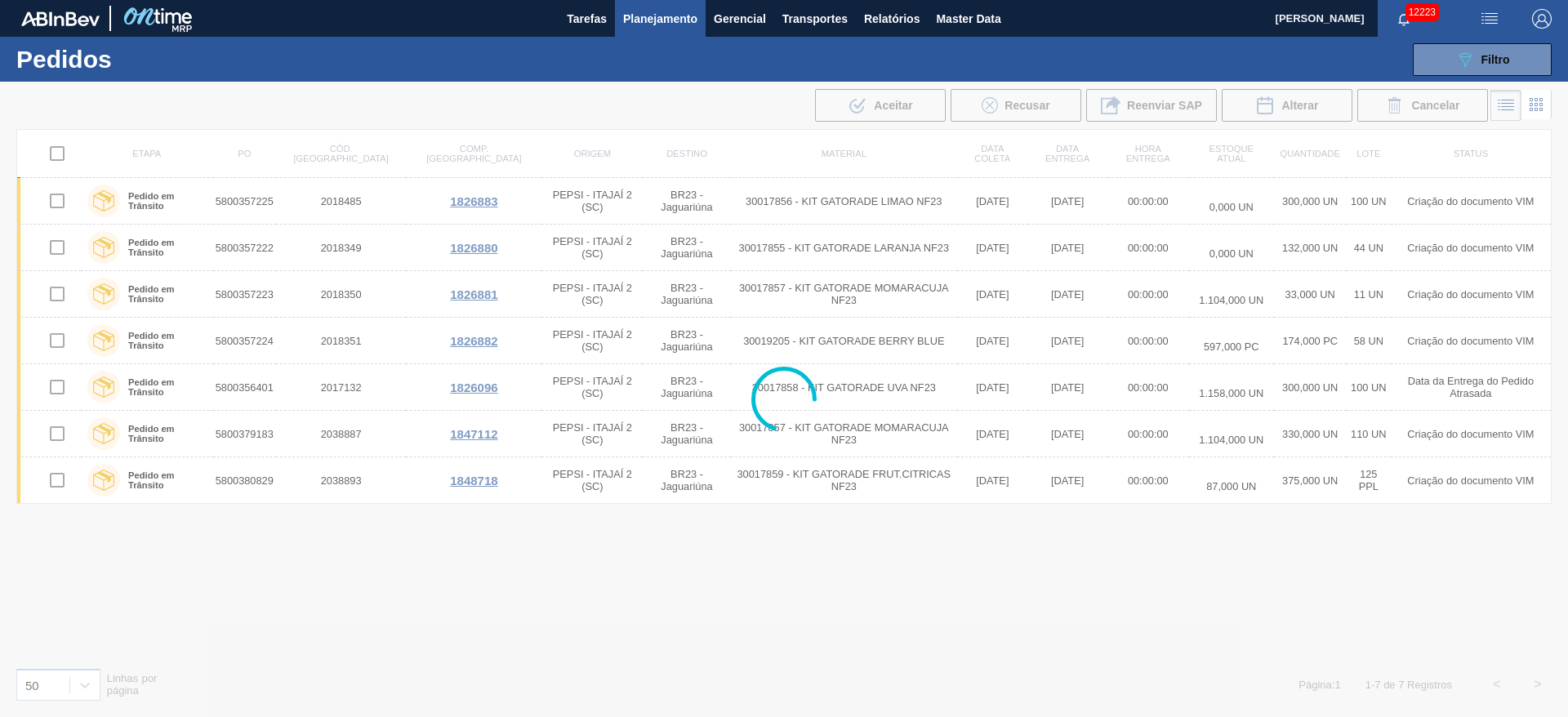
drag, startPoint x: 1078, startPoint y: 562, endPoint x: 1040, endPoint y: 559, distance: 38.1
click at [1078, 562] on div at bounding box center [784, 400] width 1568 height 636
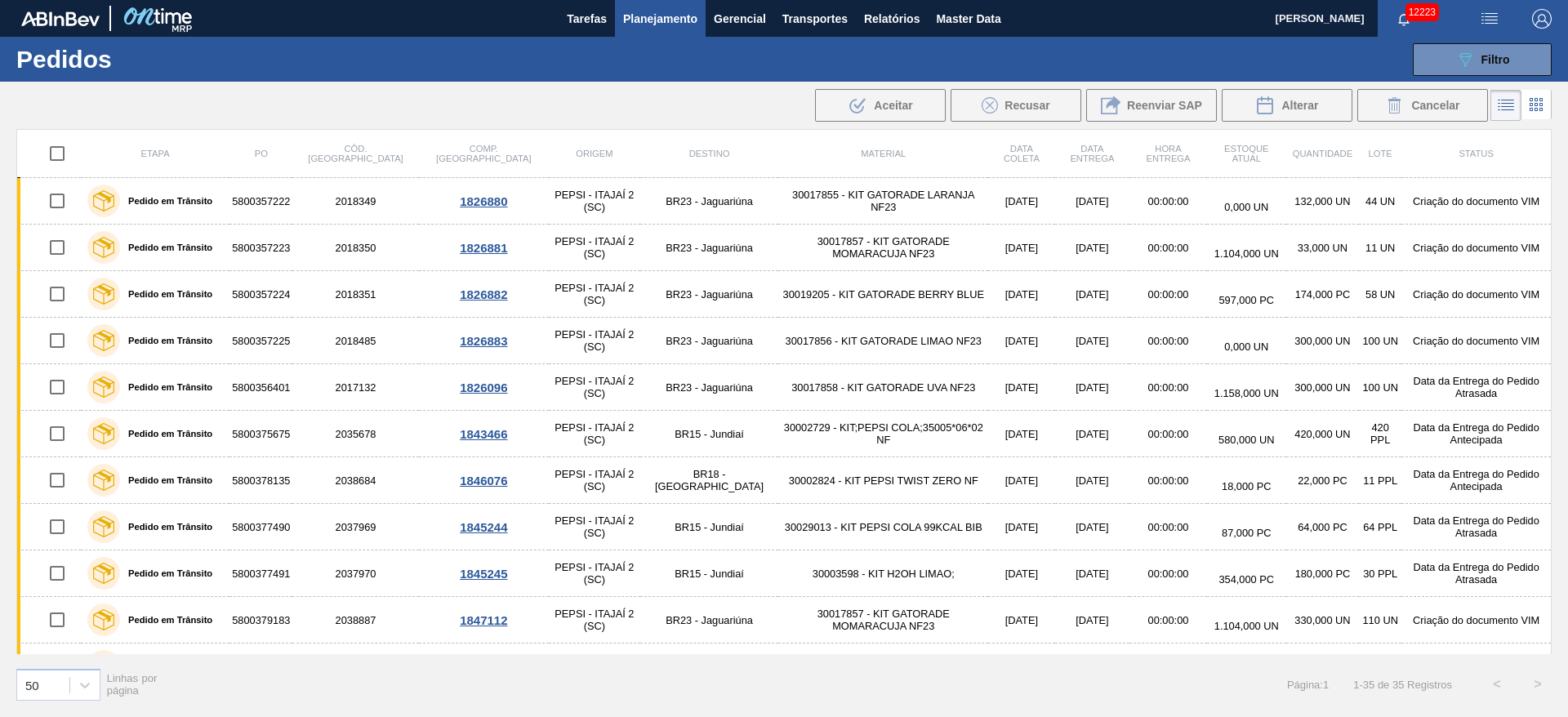
drag, startPoint x: 505, startPoint y: 100, endPoint x: 472, endPoint y: 96, distance: 33.2
click at [472, 96] on div ".b{fill:var(--color-action-default)} Aceitar Recusar Reenviar SAP Alterar Cance…" at bounding box center [784, 106] width 1568 height 40
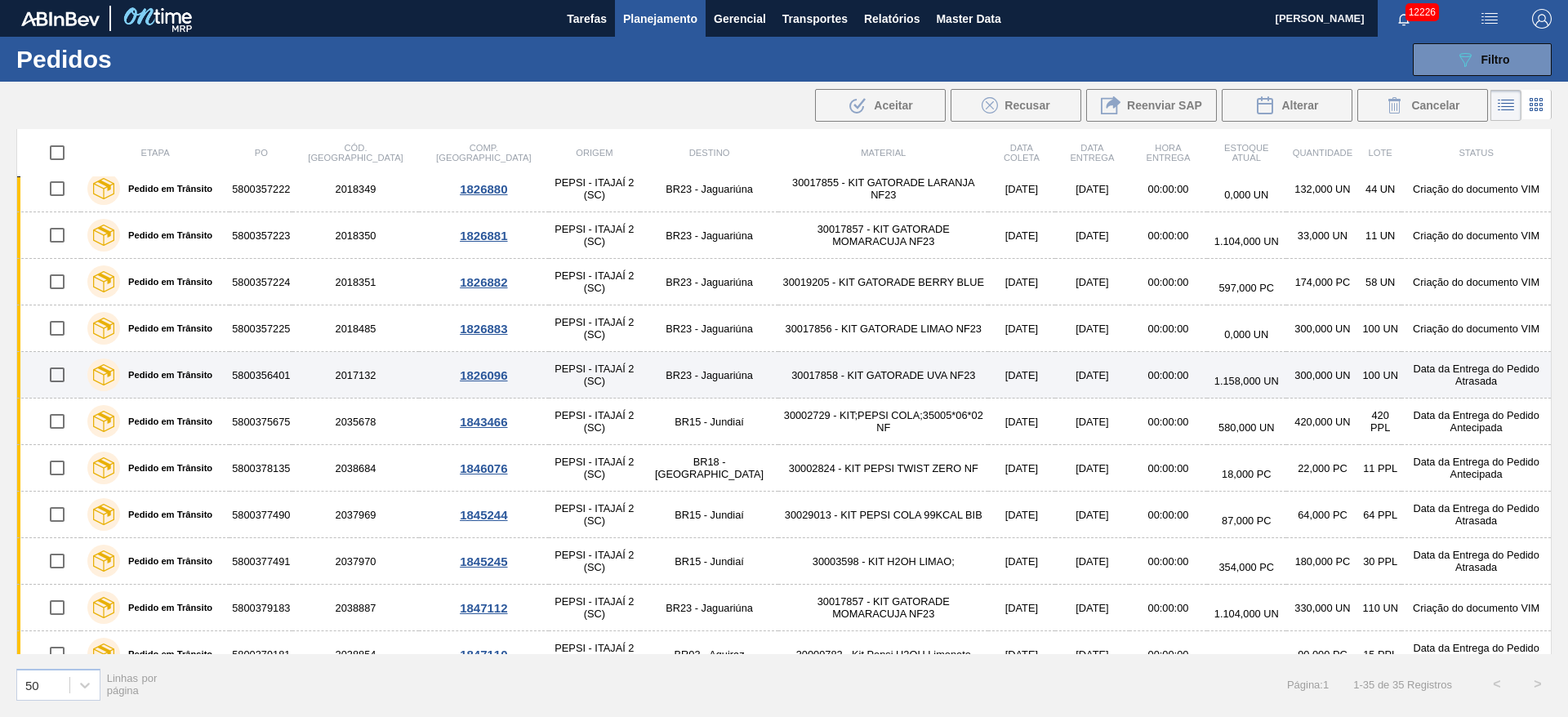
scroll to position [0, 0]
